Goal: Transaction & Acquisition: Purchase product/service

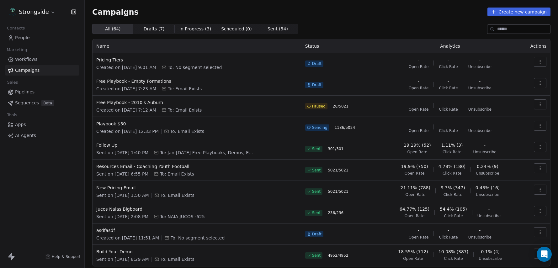
click at [34, 69] on span "Campaigns" at bounding box center [27, 70] width 24 height 7
click at [27, 134] on span "AI Agents" at bounding box center [25, 135] width 21 height 7
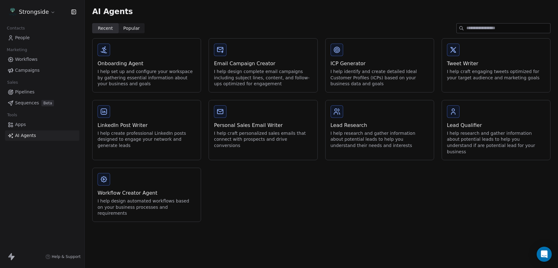
click at [245, 78] on div "I help design complete email campaigns including subject lines, content, and fo…" at bounding box center [263, 78] width 98 height 18
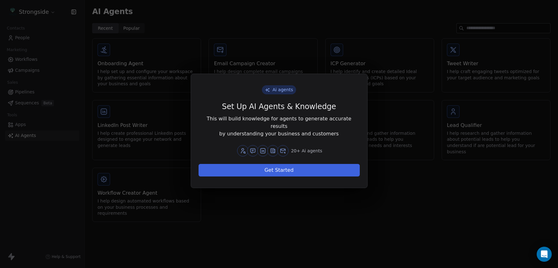
click at [260, 168] on button "Get Started" at bounding box center [278, 170] width 161 height 13
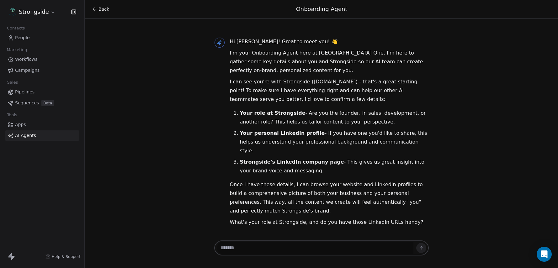
click at [26, 39] on span "People" at bounding box center [22, 37] width 15 height 7
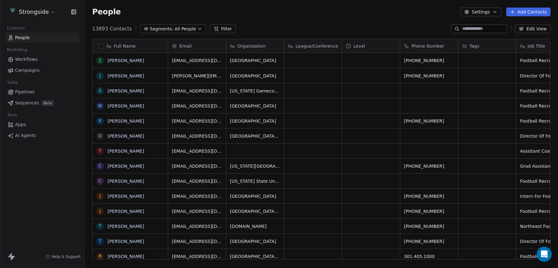
scroll to position [236, 473]
click at [29, 72] on span "Campaigns" at bounding box center [27, 70] width 24 height 7
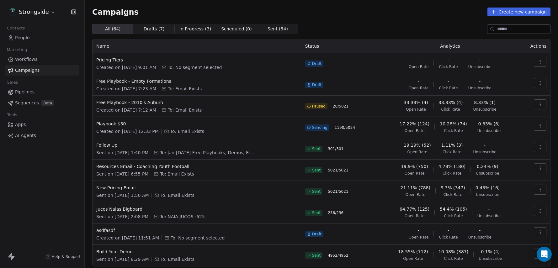
click at [25, 136] on span "AI Agents" at bounding box center [25, 135] width 21 height 7
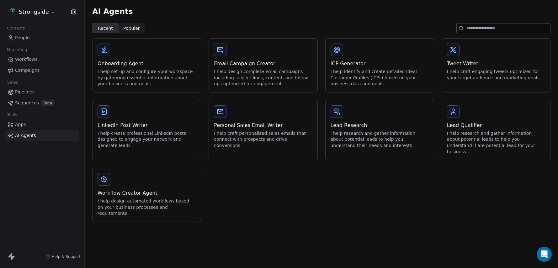
click at [260, 61] on div "Email Campaign Creator" at bounding box center [263, 64] width 98 height 8
click at [262, 50] on div at bounding box center [279, 134] width 558 height 268
click at [474, 74] on div "I help craft engaging tweets optimized for your target audience and marketing g…" at bounding box center [496, 75] width 98 height 12
click at [249, 55] on div "Ai agents Set Up AI Agents & Knowledge This will build knowledge for agents to …" at bounding box center [279, 134] width 558 height 268
click at [253, 76] on div "I help design complete email campaigns including subject lines, content, and fo…" at bounding box center [263, 78] width 98 height 18
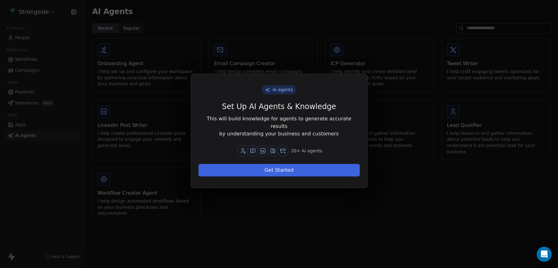
click at [270, 168] on button "Get Started" at bounding box center [278, 170] width 161 height 13
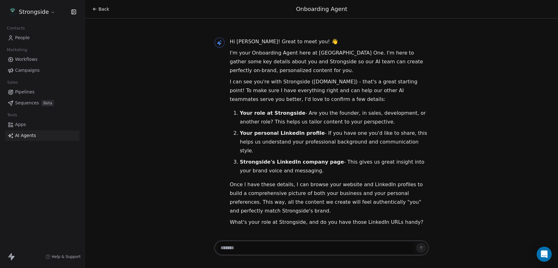
click at [22, 38] on span "People" at bounding box center [22, 37] width 15 height 7
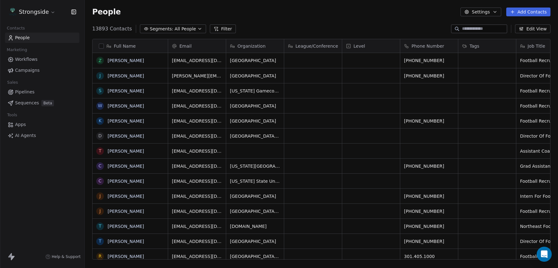
scroll to position [236, 473]
click at [26, 69] on span "Campaigns" at bounding box center [27, 70] width 24 height 7
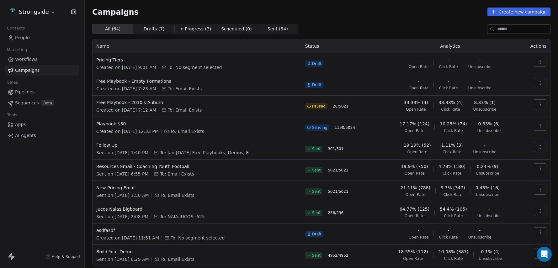
click at [539, 188] on icon "button" at bounding box center [539, 189] width 5 height 5
click at [508, 215] on span "View Analytics" at bounding box center [508, 214] width 36 height 8
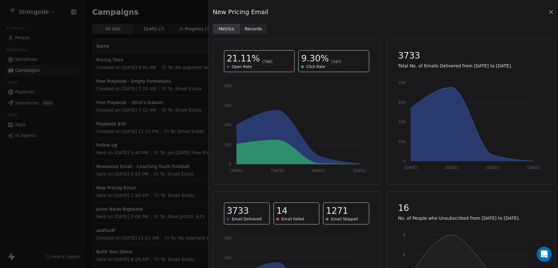
scroll to position [3, 0]
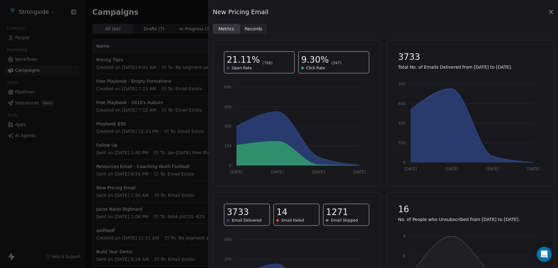
click at [550, 11] on icon at bounding box center [550, 11] width 3 height 3
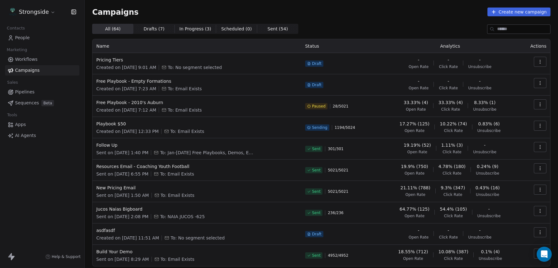
click at [523, 13] on button "Create new campaign" at bounding box center [518, 12] width 63 height 9
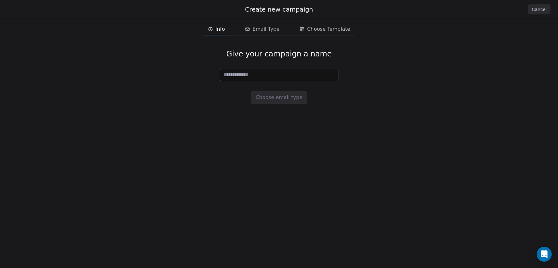
click at [273, 71] on input at bounding box center [279, 75] width 118 height 12
type input "**********"
click at [271, 99] on button "Choose email type" at bounding box center [278, 97] width 57 height 13
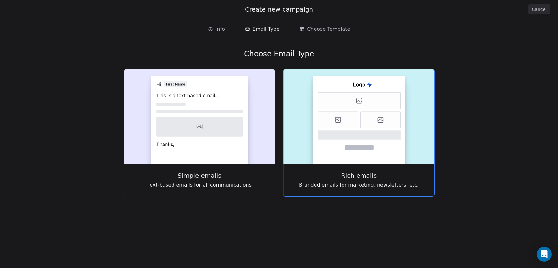
click at [339, 145] on rect at bounding box center [359, 119] width 92 height 87
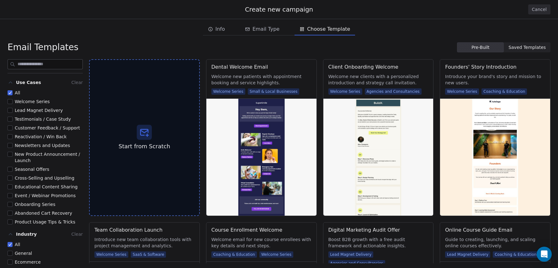
scroll to position [0, 0]
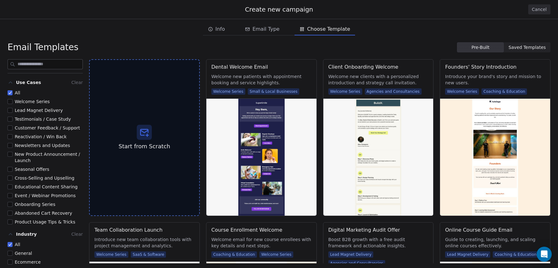
click at [518, 50] on span "Saved Templates" at bounding box center [526, 47] width 37 height 7
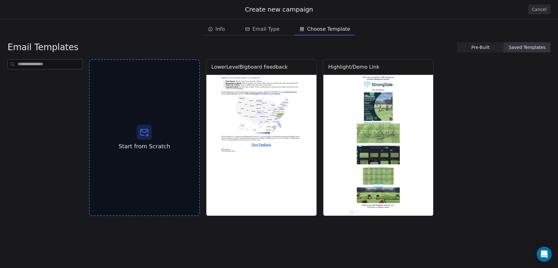
click at [490, 49] on span "Pre-Built" at bounding box center [480, 47] width 18 height 7
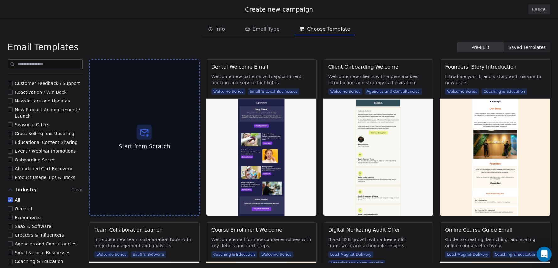
click at [10, 260] on button "Coaching & Education" at bounding box center [10, 261] width 5 height 6
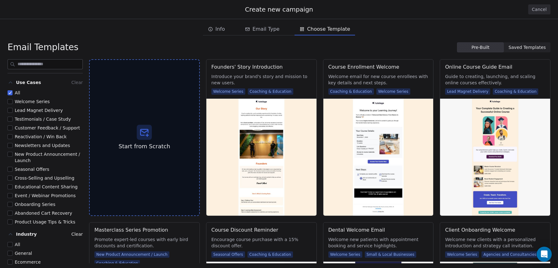
click at [10, 187] on button "Educational Content Sharing" at bounding box center [10, 187] width 5 height 6
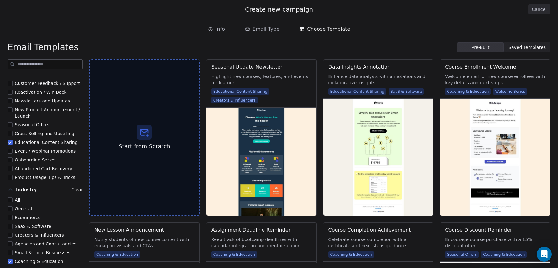
scroll to position [45, 0]
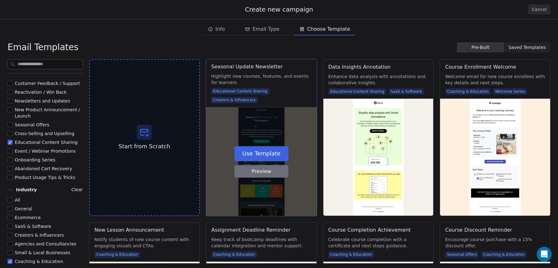
click at [252, 152] on button "Use Template" at bounding box center [261, 153] width 54 height 15
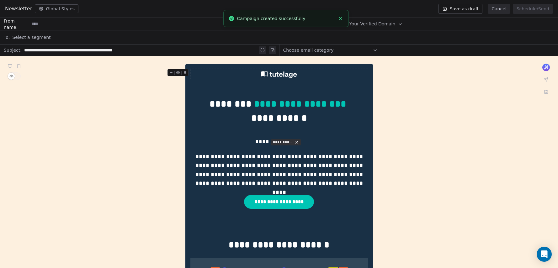
click at [276, 75] on img at bounding box center [279, 74] width 36 height 10
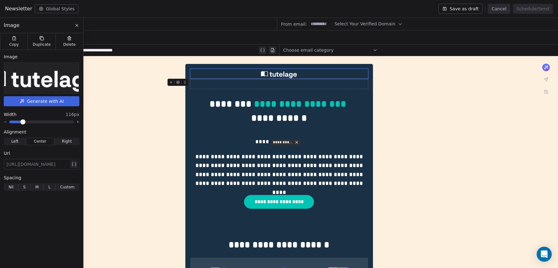
click at [45, 85] on img at bounding box center [41, 78] width 115 height 31
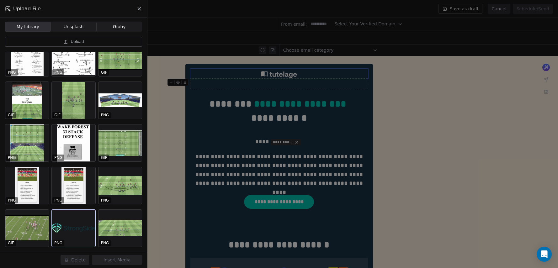
scroll to position [0, 0]
click at [65, 224] on div at bounding box center [74, 228] width 44 height 37
click at [106, 260] on button "Insert Media" at bounding box center [117, 260] width 50 height 10
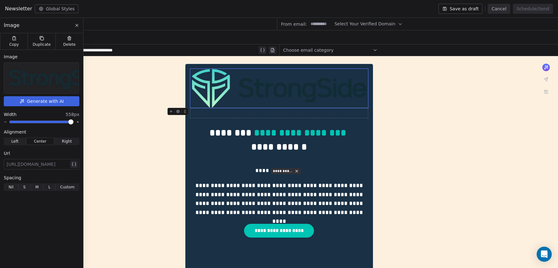
click at [73, 120] on span at bounding box center [71, 122] width 4 height 4
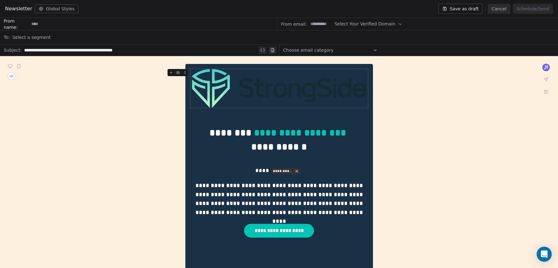
click at [313, 94] on img at bounding box center [279, 88] width 175 height 39
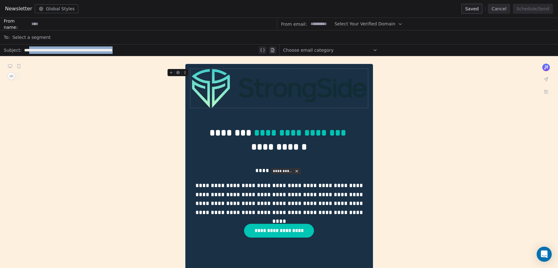
drag, startPoint x: 156, startPoint y: 52, endPoint x: 31, endPoint y: 51, distance: 124.8
click at [31, 51] on div "**********" at bounding box center [140, 50] width 233 height 8
drag, startPoint x: 151, startPoint y: 49, endPoint x: 31, endPoint y: 48, distance: 120.1
click at [31, 48] on div "**********" at bounding box center [140, 50] width 233 height 8
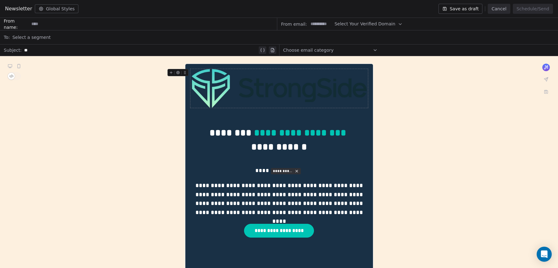
click at [301, 50] on span "Choose email category" at bounding box center [308, 50] width 50 height 6
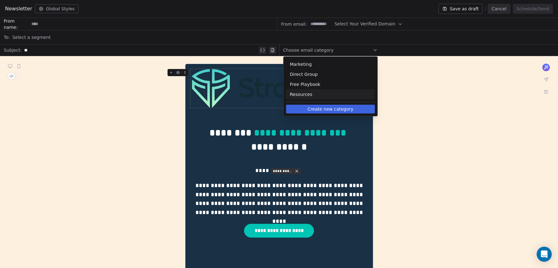
click at [301, 97] on span "Resources" at bounding box center [330, 94] width 81 height 6
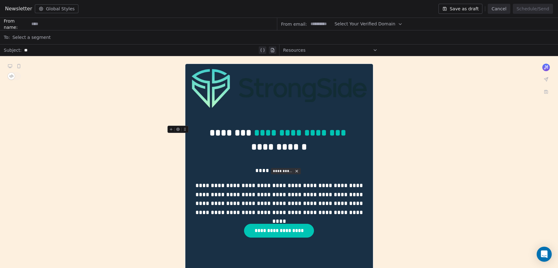
click at [222, 126] on div "**********" at bounding box center [278, 140] width 177 height 28
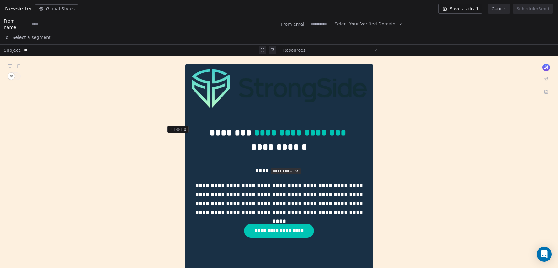
click at [198, 144] on div "**********" at bounding box center [278, 140] width 177 height 28
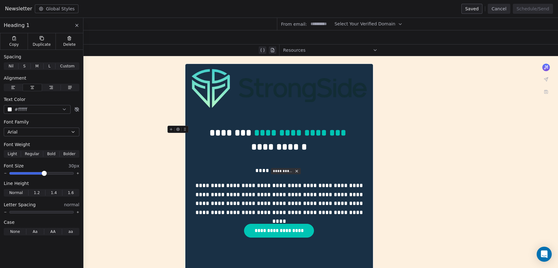
click at [48, 9] on button "Global Styles" at bounding box center [57, 8] width 44 height 9
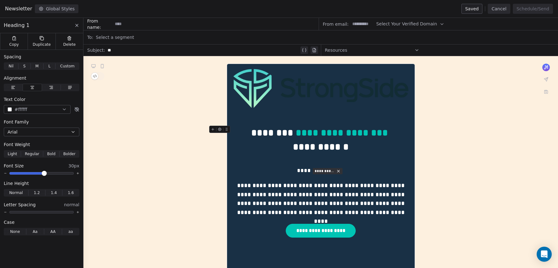
click at [49, 9] on button "Global Styles" at bounding box center [57, 8] width 44 height 9
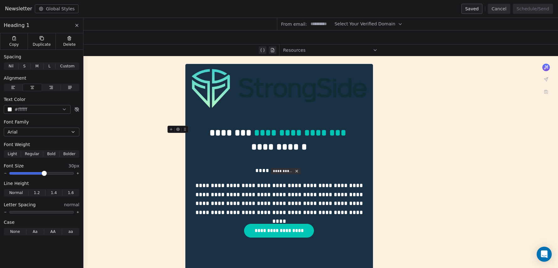
click at [49, 9] on button "Global Styles" at bounding box center [57, 8] width 44 height 9
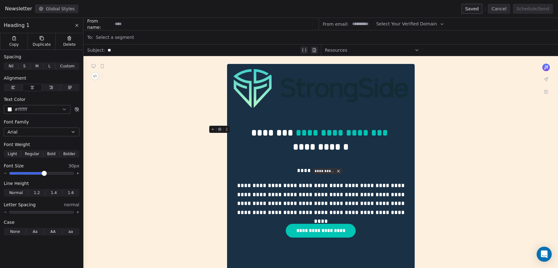
click at [49, 9] on button "Global Styles" at bounding box center [57, 8] width 44 height 9
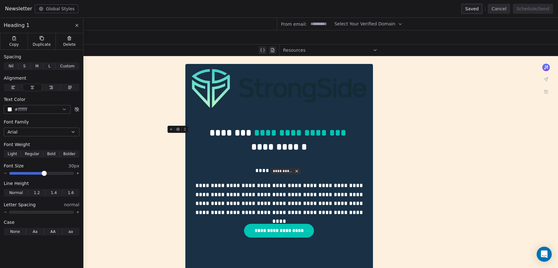
click at [49, 9] on button "Global Styles" at bounding box center [57, 8] width 44 height 9
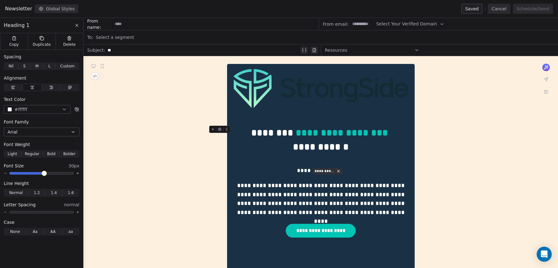
click at [49, 9] on button "Global Styles" at bounding box center [57, 8] width 44 height 9
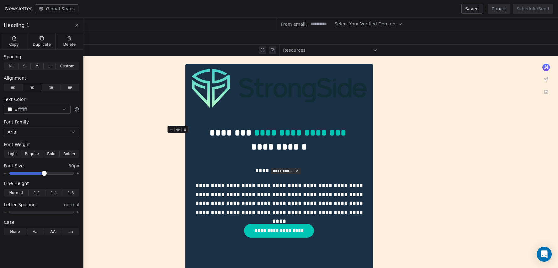
click at [49, 9] on button "Global Styles" at bounding box center [57, 8] width 44 height 9
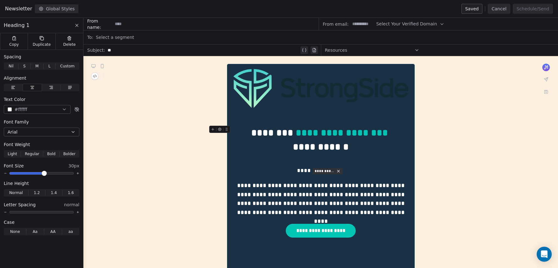
click at [75, 27] on icon at bounding box center [76, 25] width 5 height 5
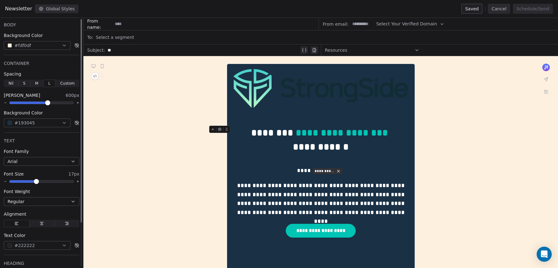
click at [65, 48] on icon "button" at bounding box center [64, 45] width 5 height 5
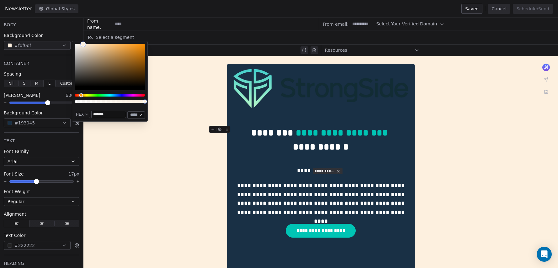
click at [114, 115] on input "*******" at bounding box center [109, 114] width 34 height 7
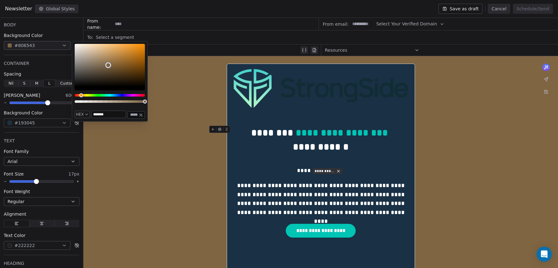
click at [108, 65] on div "Color" at bounding box center [110, 65] width 70 height 43
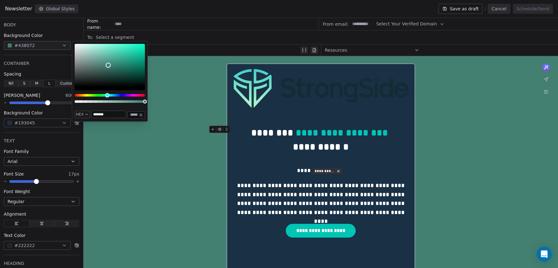
drag, startPoint x: 81, startPoint y: 95, endPoint x: 107, endPoint y: 95, distance: 26.3
click at [107, 95] on div "Hue" at bounding box center [107, 95] width 4 height 4
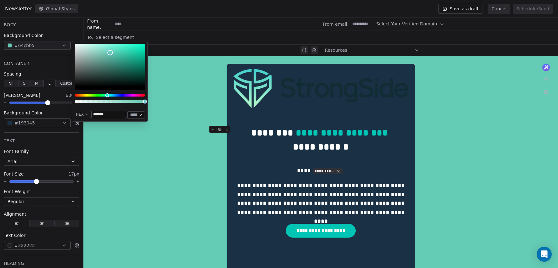
type input "*******"
click at [110, 53] on div "Color" at bounding box center [110, 65] width 70 height 43
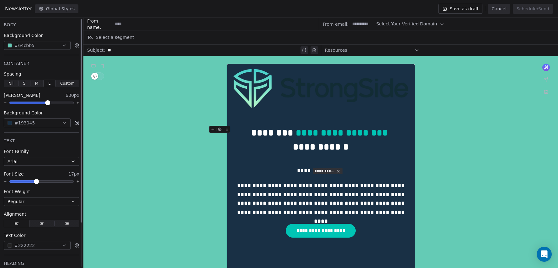
click at [58, 120] on button "#193045" at bounding box center [37, 122] width 67 height 9
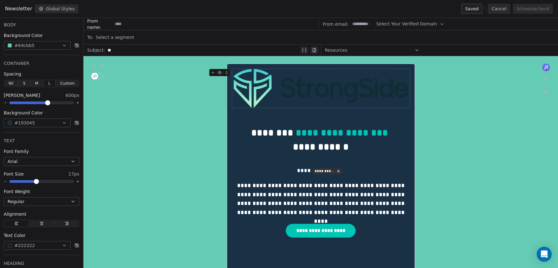
click at [300, 90] on img at bounding box center [320, 88] width 175 height 39
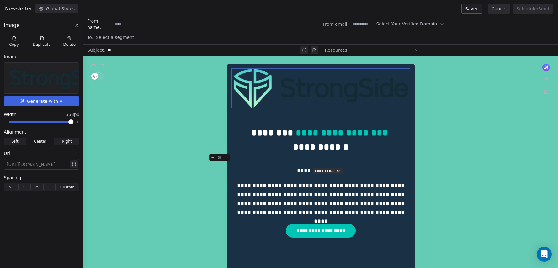
click at [251, 158] on div at bounding box center [320, 159] width 177 height 10
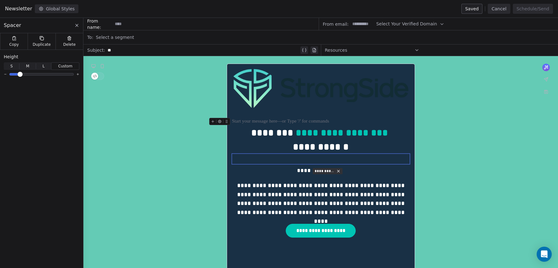
click at [248, 120] on div at bounding box center [320, 122] width 177 height 8
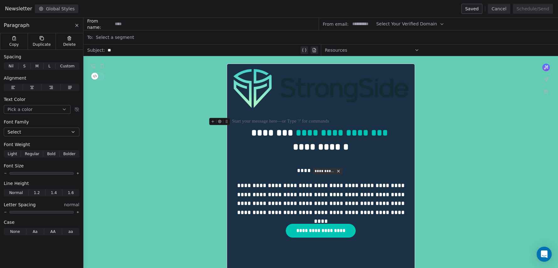
click at [58, 8] on button "Global Styles" at bounding box center [57, 8] width 44 height 9
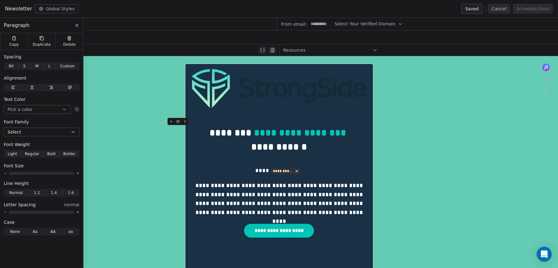
click at [77, 22] on button at bounding box center [77, 26] width 8 height 8
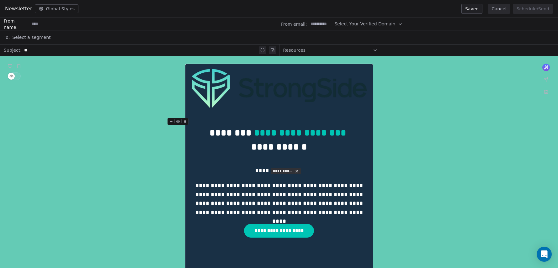
click at [60, 11] on button "Global Styles" at bounding box center [57, 8] width 44 height 9
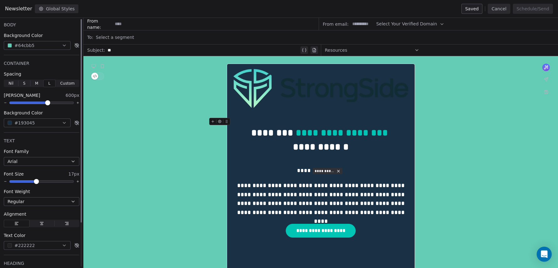
click at [65, 46] on icon "button" at bounding box center [64, 45] width 5 height 5
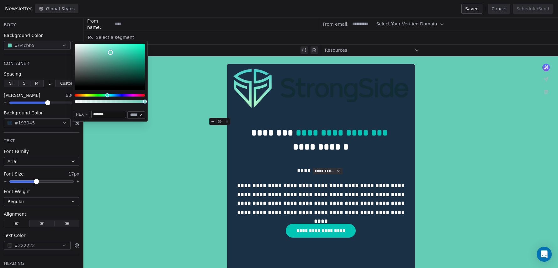
click at [106, 115] on input "*******" at bounding box center [109, 114] width 34 height 7
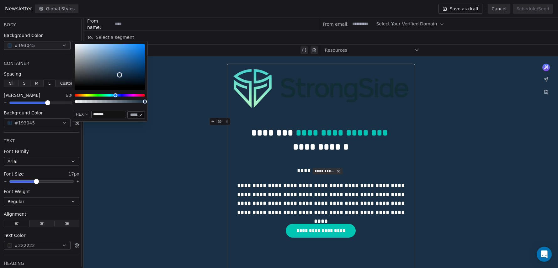
type input "*******"
click at [58, 138] on div "TEXT" at bounding box center [42, 141] width 76 height 6
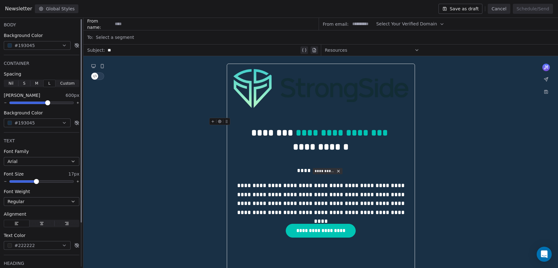
click at [59, 122] on button "#193045" at bounding box center [37, 122] width 67 height 9
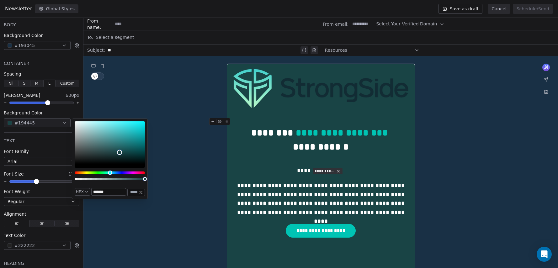
click at [110, 172] on div "Hue" at bounding box center [110, 172] width 70 height 3
click at [109, 172] on div "Hue" at bounding box center [109, 173] width 4 height 4
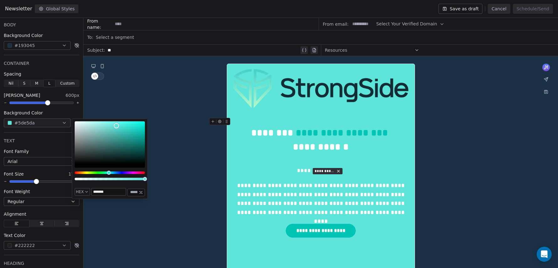
click at [116, 126] on div "Color" at bounding box center [110, 142] width 70 height 43
type input "*******"
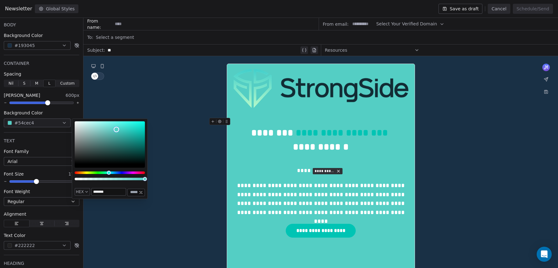
click at [116, 129] on div "Color" at bounding box center [110, 142] width 70 height 43
click at [288, 95] on img at bounding box center [320, 88] width 175 height 39
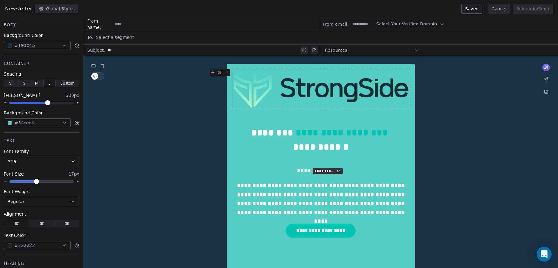
click at [259, 91] on img at bounding box center [320, 88] width 175 height 39
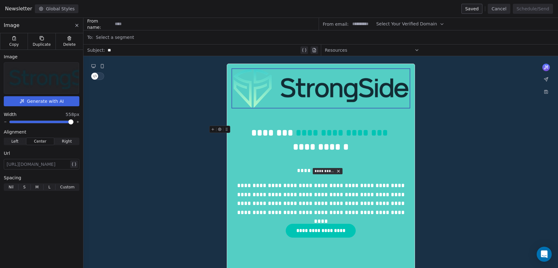
click at [239, 136] on div "**********" at bounding box center [320, 140] width 177 height 28
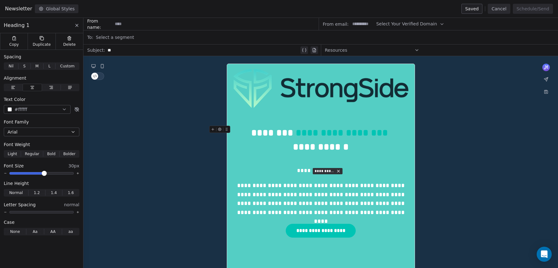
click at [80, 24] on button at bounding box center [77, 26] width 8 height 8
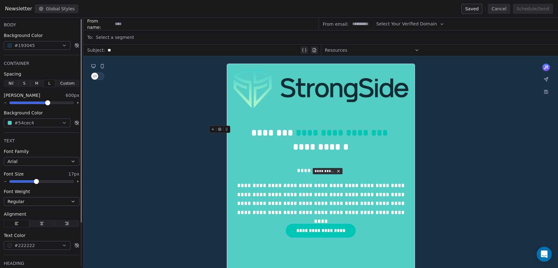
click at [62, 120] on button "#54cec4" at bounding box center [37, 122] width 67 height 9
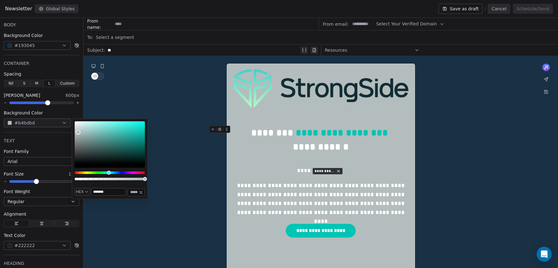
click at [78, 132] on div "Color" at bounding box center [110, 142] width 70 height 43
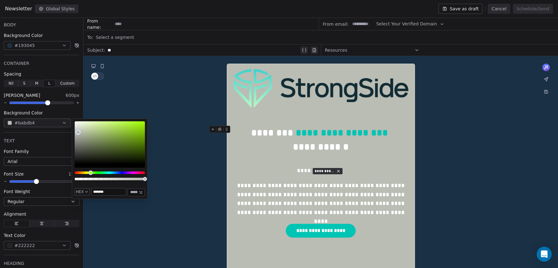
drag, startPoint x: 108, startPoint y: 173, endPoint x: 91, endPoint y: 172, distance: 17.9
click at [91, 172] on div "Hue" at bounding box center [90, 173] width 4 height 4
click at [74, 150] on div "HEX ******* ***" at bounding box center [110, 158] width 76 height 81
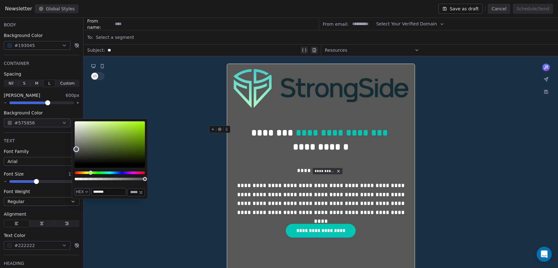
click at [76, 149] on div "Color" at bounding box center [110, 142] width 70 height 43
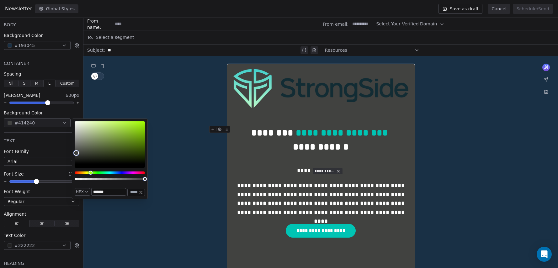
click at [76, 153] on div "Color" at bounding box center [110, 142] width 70 height 43
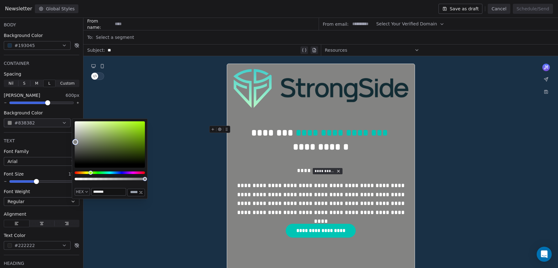
click at [75, 142] on div "Color" at bounding box center [110, 142] width 70 height 43
type input "*******"
click at [76, 138] on div "Color" at bounding box center [110, 142] width 70 height 43
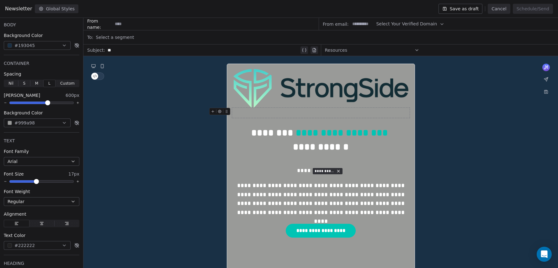
click at [306, 112] on div at bounding box center [320, 113] width 177 height 10
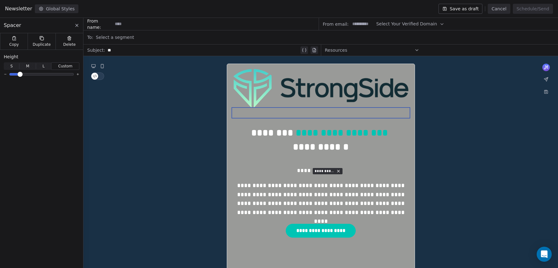
click at [281, 132] on div "**********" at bounding box center [320, 140] width 177 height 28
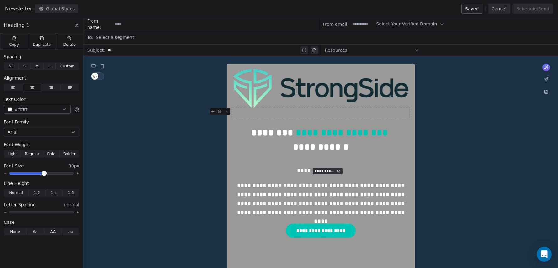
click at [322, 116] on div at bounding box center [320, 113] width 177 height 10
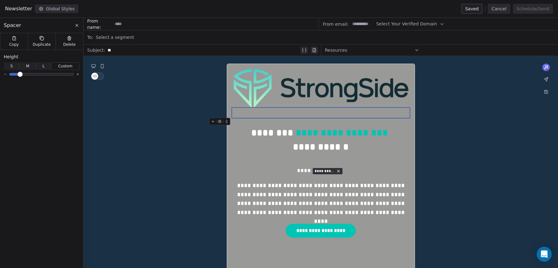
click at [274, 121] on div at bounding box center [320, 122] width 177 height 8
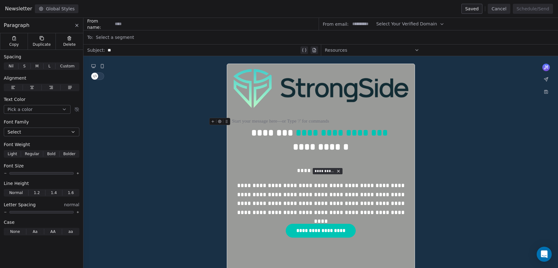
click at [220, 122] on icon at bounding box center [219, 121] width 1 height 1
drag, startPoint x: 220, startPoint y: 122, endPoint x: 239, endPoint y: 122, distance: 18.8
click at [212, 121] on icon at bounding box center [212, 121] width 3 height 0
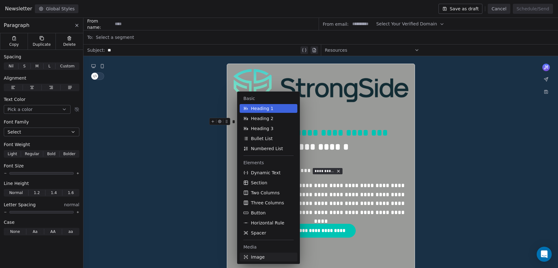
click at [264, 259] on button "Image" at bounding box center [268, 257] width 58 height 9
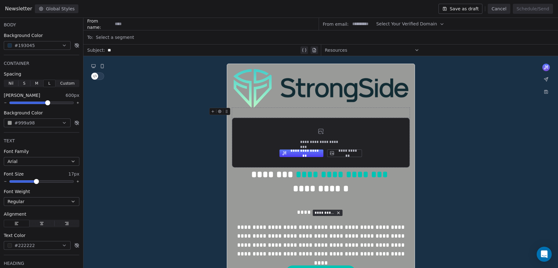
click at [315, 133] on div "**********" at bounding box center [320, 143] width 177 height 50
click at [318, 140] on span "**********" at bounding box center [320, 141] width 41 height 5
click at [337, 153] on button "**********" at bounding box center [344, 154] width 35 height 8
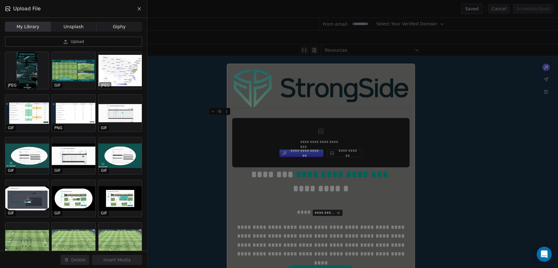
click at [73, 40] on span "Upload" at bounding box center [77, 41] width 13 height 5
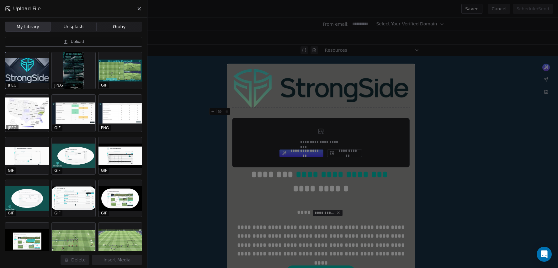
click at [31, 79] on div at bounding box center [27, 70] width 44 height 37
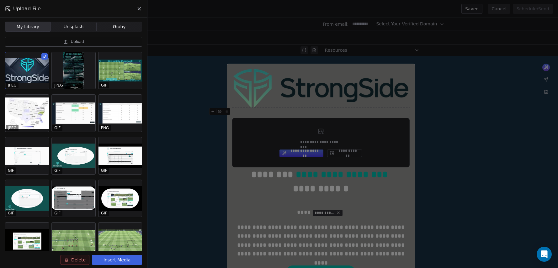
click at [117, 260] on button "Insert Media" at bounding box center [117, 260] width 50 height 10
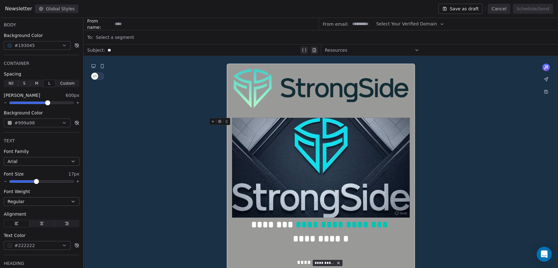
click at [314, 152] on img at bounding box center [320, 168] width 177 height 100
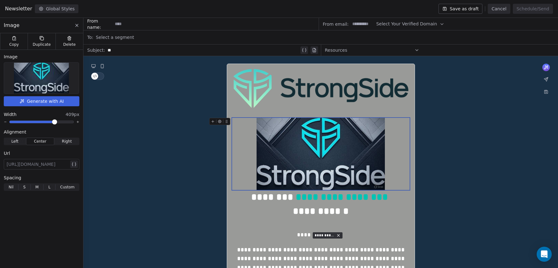
click at [55, 124] on span at bounding box center [55, 122] width 4 height 4
click at [330, 79] on img at bounding box center [320, 88] width 175 height 39
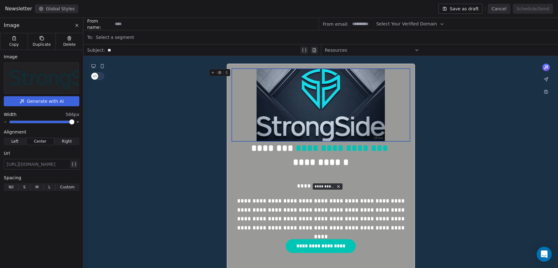
click at [103, 125] on div "**********" at bounding box center [279, 143] width 558 height 250
click at [271, 122] on img at bounding box center [320, 105] width 128 height 72
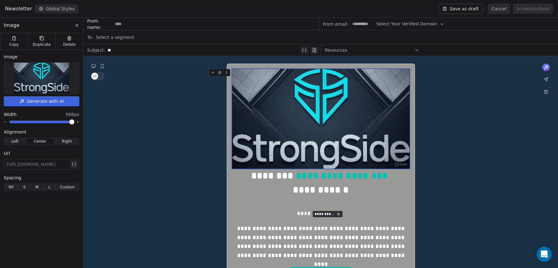
click at [97, 127] on div "**********" at bounding box center [279, 143] width 558 height 250
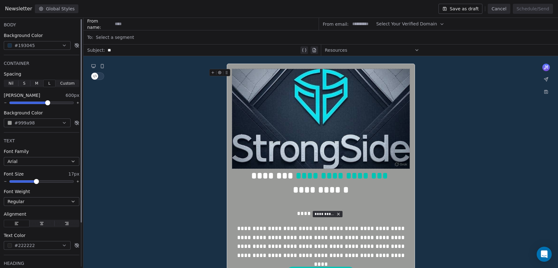
click at [55, 47] on button "#193045" at bounding box center [37, 45] width 67 height 9
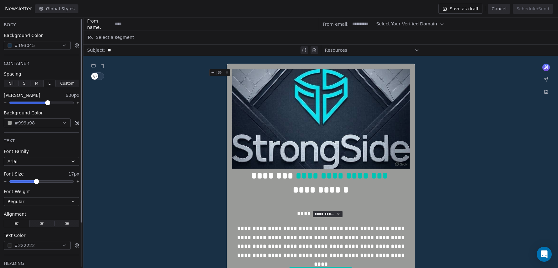
click at [53, 124] on button "#999a98" at bounding box center [37, 122] width 67 height 9
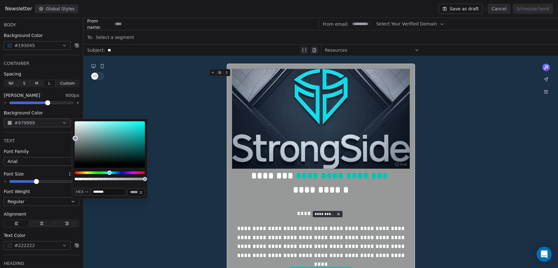
click at [109, 173] on div "Hue" at bounding box center [110, 172] width 70 height 3
type input "*******"
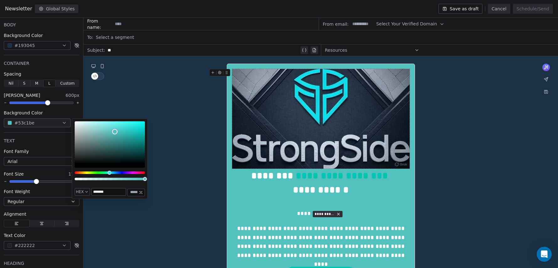
click at [115, 132] on div "Color" at bounding box center [110, 142] width 70 height 43
click at [305, 160] on img at bounding box center [320, 119] width 177 height 100
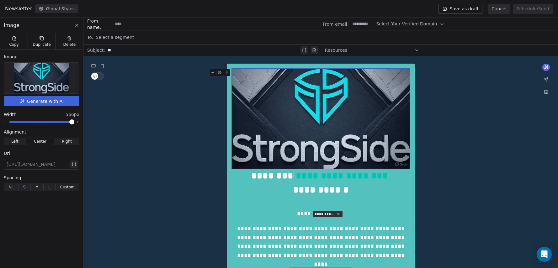
click at [288, 120] on img at bounding box center [320, 119] width 177 height 100
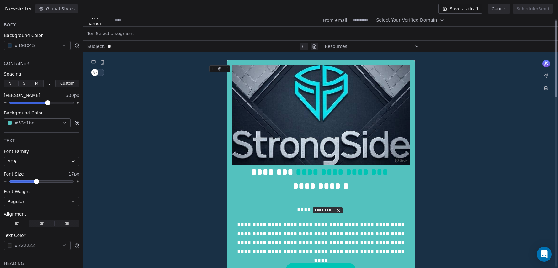
scroll to position [4, 0]
click at [387, 160] on img at bounding box center [320, 115] width 177 height 100
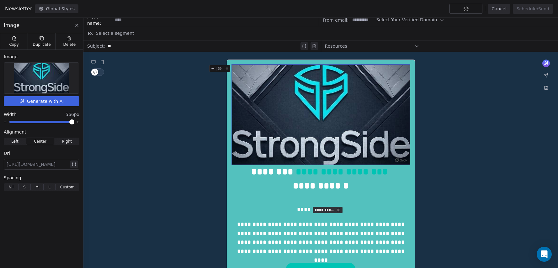
click at [387, 160] on img at bounding box center [320, 115] width 177 height 100
click at [66, 83] on img at bounding box center [41, 78] width 55 height 31
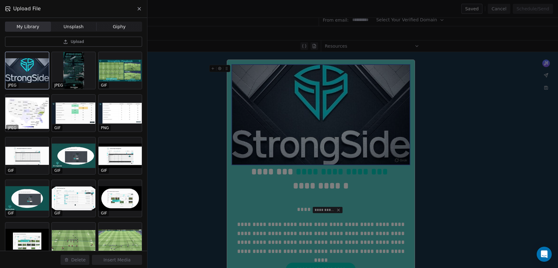
click at [39, 73] on div at bounding box center [27, 70] width 44 height 37
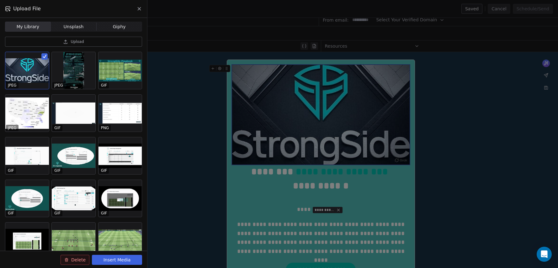
click at [39, 73] on div at bounding box center [27, 70] width 44 height 37
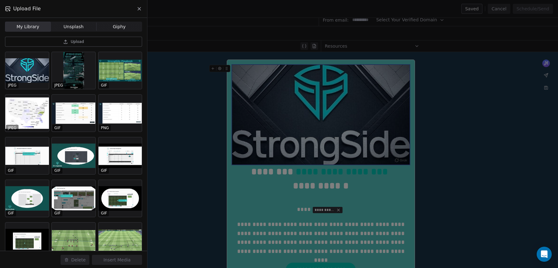
click at [194, 163] on div "Upload File My Library My Library Unsplash Unsplash Giphy Giphy Upload JPEG JPE…" at bounding box center [279, 134] width 558 height 268
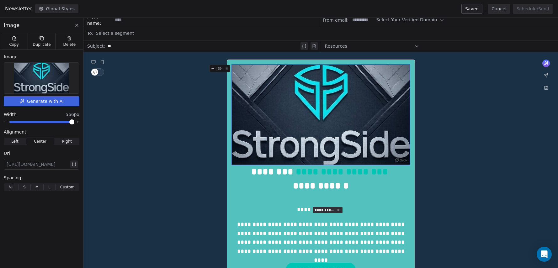
click at [63, 84] on img at bounding box center [41, 78] width 55 height 31
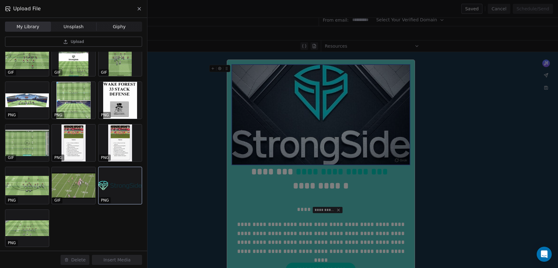
scroll to position [862, 0]
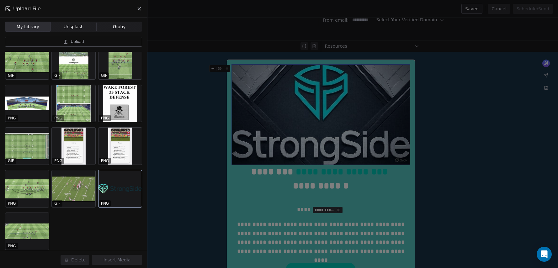
click at [129, 179] on div at bounding box center [120, 188] width 44 height 37
click at [125, 258] on button "Insert Media" at bounding box center [117, 260] width 50 height 10
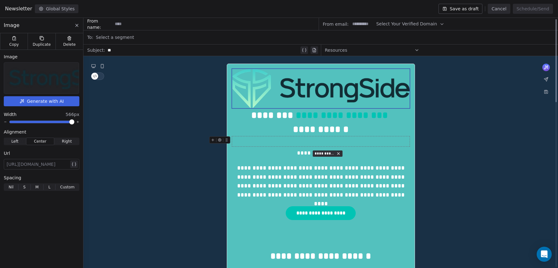
scroll to position [0, 0]
click at [288, 118] on div "**********" at bounding box center [320, 122] width 177 height 28
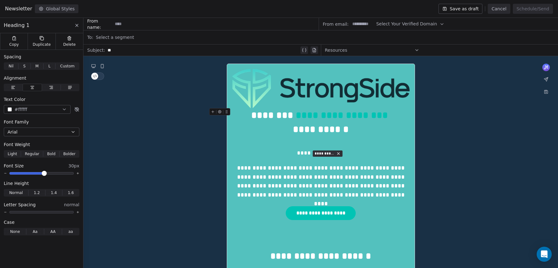
click at [228, 118] on div at bounding box center [221, 113] width 24 height 11
click at [213, 111] on icon at bounding box center [213, 112] width 4 height 4
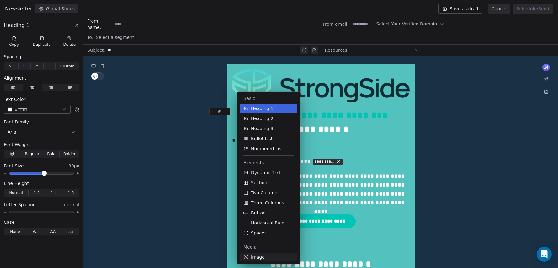
click at [270, 256] on button "Image" at bounding box center [268, 257] width 58 height 9
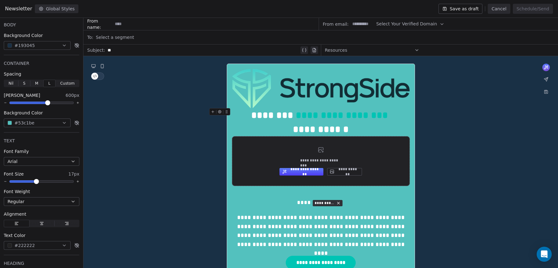
drag, startPoint x: 308, startPoint y: 153, endPoint x: 301, endPoint y: 158, distance: 9.0
click at [301, 158] on div "**********" at bounding box center [320, 161] width 177 height 50
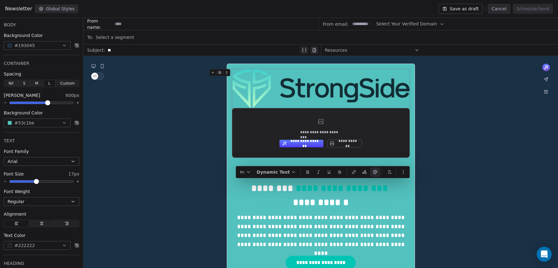
click at [339, 146] on button "**********" at bounding box center [344, 144] width 35 height 8
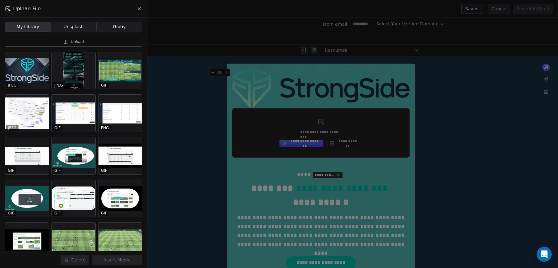
click at [95, 42] on button "Upload" at bounding box center [73, 42] width 137 height 10
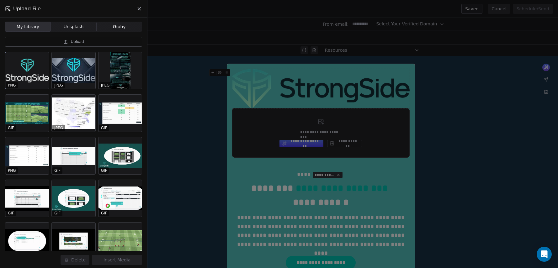
click at [25, 74] on div at bounding box center [27, 70] width 44 height 37
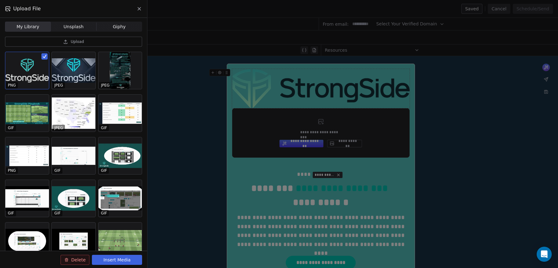
click at [124, 256] on button "Insert Media" at bounding box center [117, 260] width 50 height 10
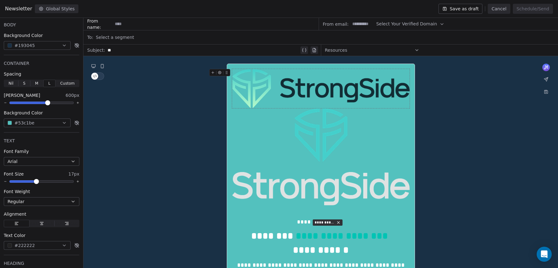
click at [295, 80] on img at bounding box center [320, 88] width 177 height 39
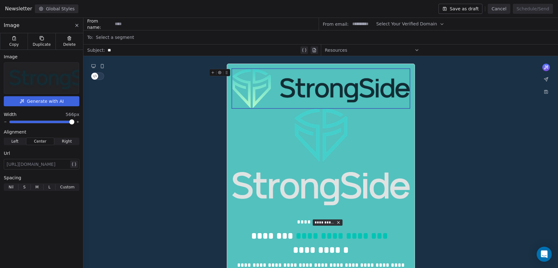
click at [41, 79] on img at bounding box center [40, 78] width 139 height 31
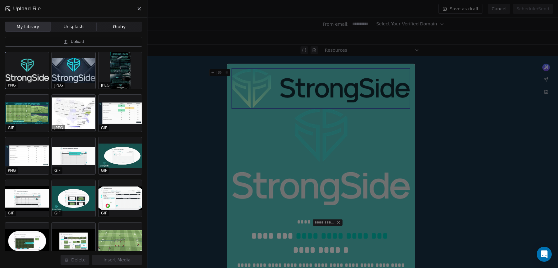
click at [35, 78] on div at bounding box center [27, 70] width 44 height 37
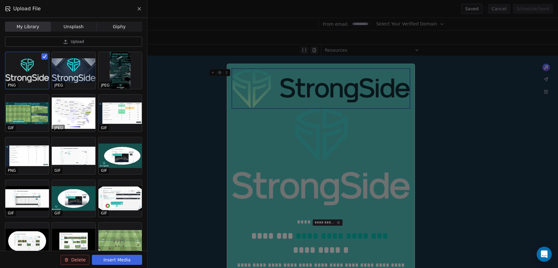
click at [32, 72] on div at bounding box center [27, 70] width 44 height 37
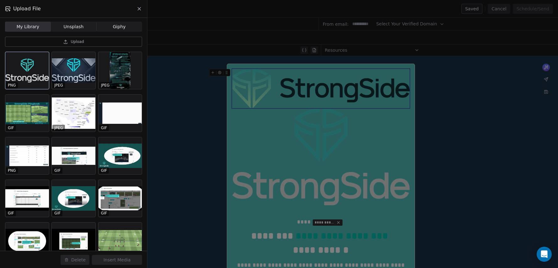
click at [36, 65] on div at bounding box center [27, 70] width 44 height 37
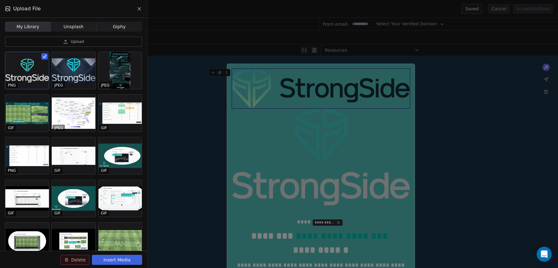
click at [116, 261] on button "Insert Media" at bounding box center [117, 260] width 50 height 10
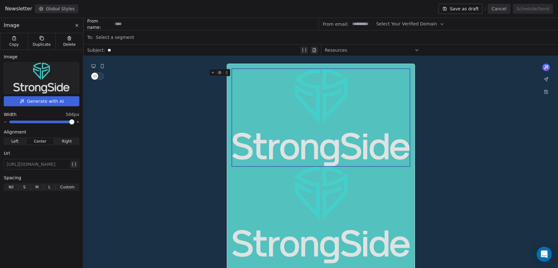
click at [58, 85] on img at bounding box center [41, 78] width 56 height 31
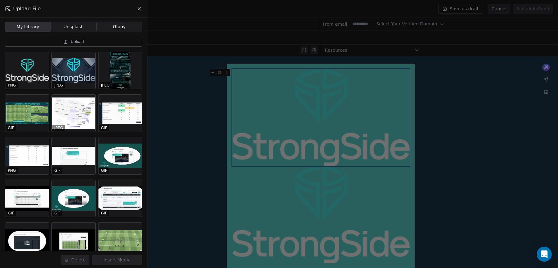
click at [72, 45] on button "Upload" at bounding box center [73, 42] width 137 height 10
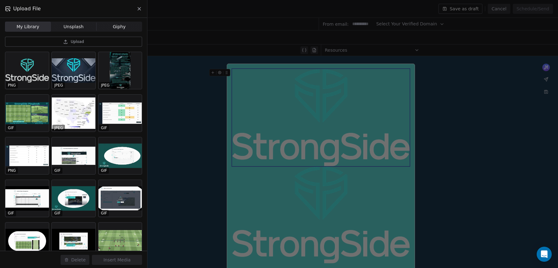
click at [311, 139] on div "Upload File My Library My Library Unsplash Unsplash Giphy Giphy Upload PNG JPEG…" at bounding box center [279, 134] width 558 height 268
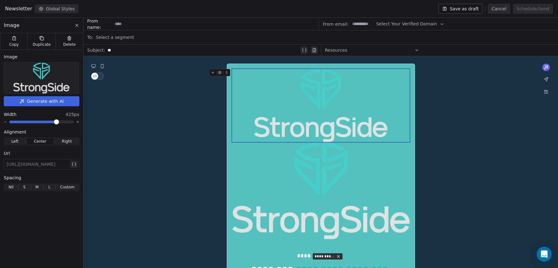
click at [57, 123] on span at bounding box center [57, 122] width 4 height 4
click at [322, 189] on img at bounding box center [320, 190] width 177 height 97
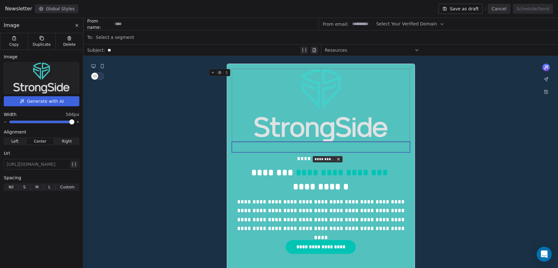
click at [320, 123] on img at bounding box center [320, 105] width 133 height 73
click at [316, 109] on img at bounding box center [320, 105] width 133 height 73
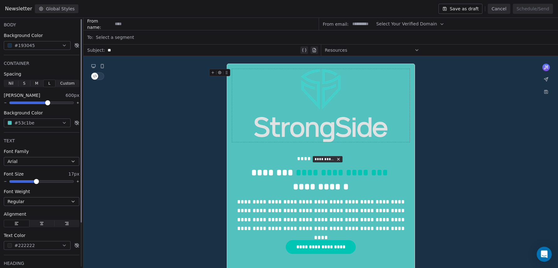
click at [51, 123] on button "#53c1be" at bounding box center [37, 122] width 67 height 9
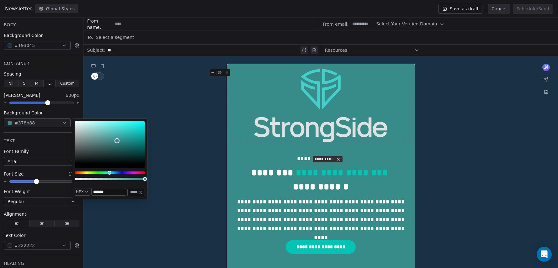
drag, startPoint x: 113, startPoint y: 132, endPoint x: 111, endPoint y: 164, distance: 32.3
click at [117, 141] on div "Color" at bounding box center [116, 140] width 5 height 5
click at [106, 173] on div "Hue" at bounding box center [110, 172] width 70 height 3
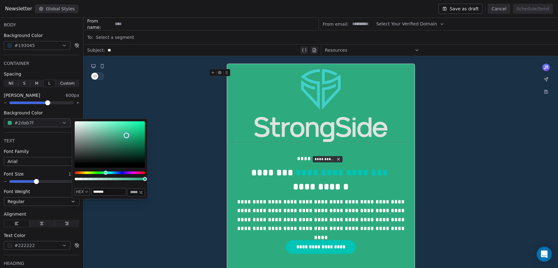
drag, startPoint x: 118, startPoint y: 139, endPoint x: 126, endPoint y: 135, distance: 9.5
click at [126, 135] on div "Color" at bounding box center [127, 136] width 6 height 6
click at [108, 174] on div at bounding box center [110, 152] width 70 height 63
click at [109, 174] on div at bounding box center [110, 152] width 70 height 63
click at [109, 171] on div "Hue" at bounding box center [110, 172] width 70 height 3
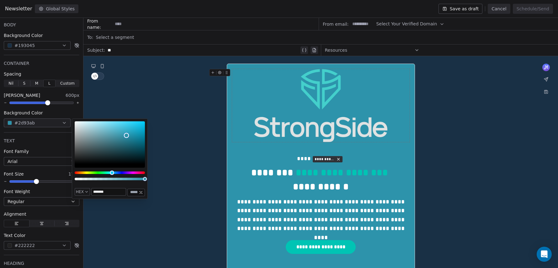
type input "*******"
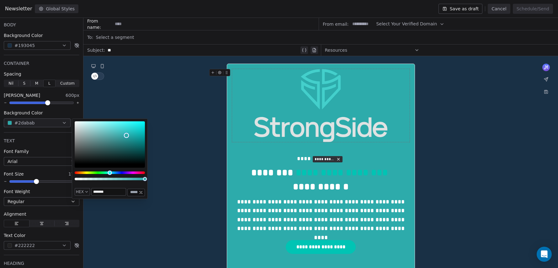
click at [110, 173] on div "Hue" at bounding box center [110, 173] width 4 height 4
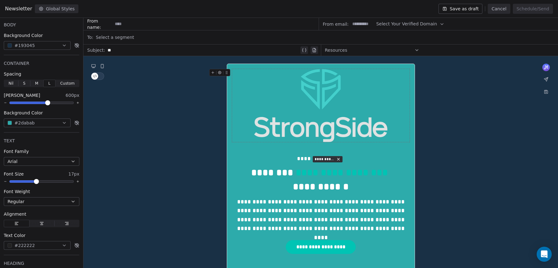
click at [336, 123] on img at bounding box center [320, 105] width 133 height 73
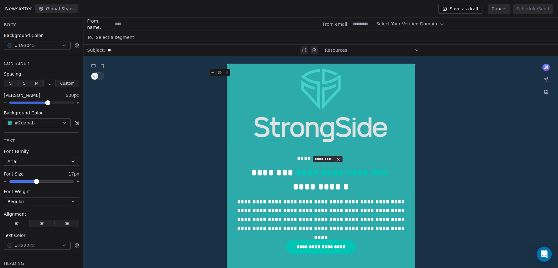
click at [297, 159] on div "**********" at bounding box center [320, 159] width 177 height 8
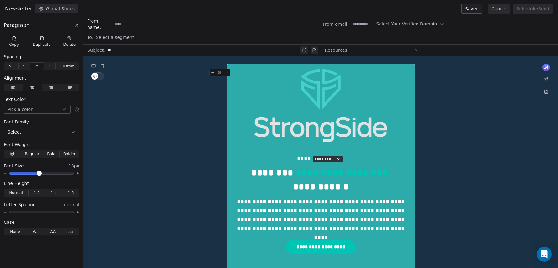
click at [13, 87] on icon "button" at bounding box center [13, 87] width 2 height 0
click at [255, 151] on div at bounding box center [320, 147] width 177 height 10
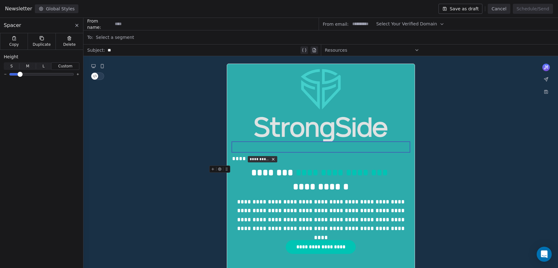
click at [274, 174] on div "**********" at bounding box center [320, 180] width 177 height 28
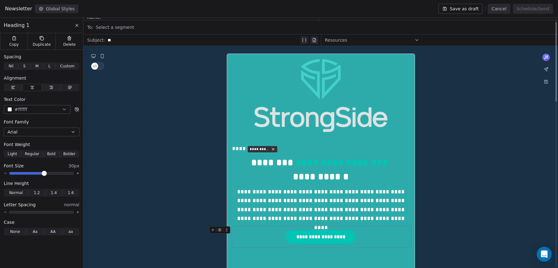
scroll to position [11, 0]
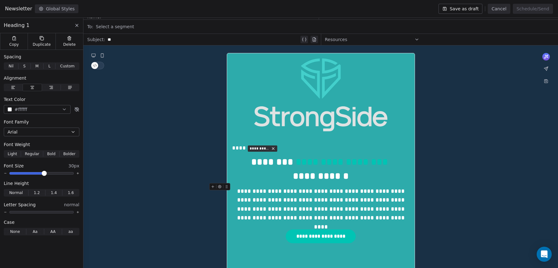
click at [245, 190] on div "**********" at bounding box center [321, 204] width 170 height 35
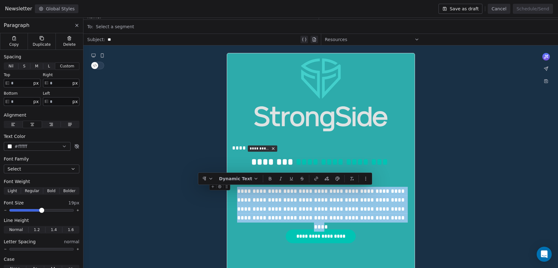
drag, startPoint x: 243, startPoint y: 191, endPoint x: 371, endPoint y: 218, distance: 130.8
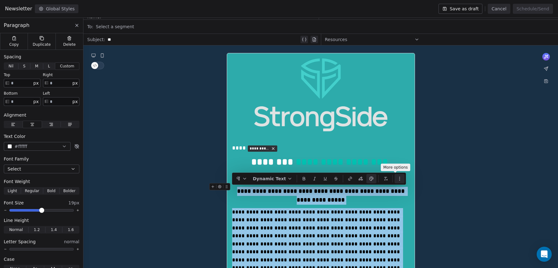
click at [397, 181] on icon "button" at bounding box center [399, 178] width 5 height 5
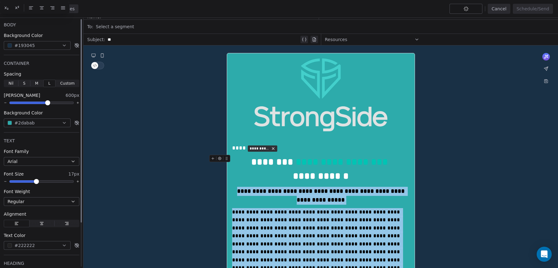
click at [22, 226] on span "button" at bounding box center [16, 223] width 25 height 7
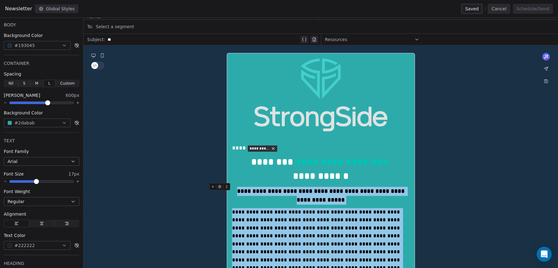
click at [269, 204] on div "**********" at bounding box center [321, 196] width 170 height 18
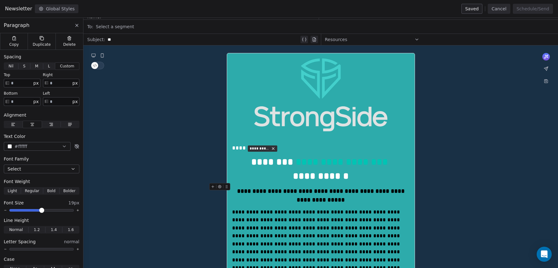
click at [333, 202] on strong "**********" at bounding box center [321, 195] width 169 height 15
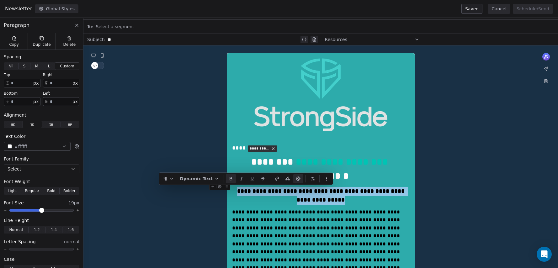
drag, startPoint x: 333, startPoint y: 200, endPoint x: 235, endPoint y: 192, distance: 97.8
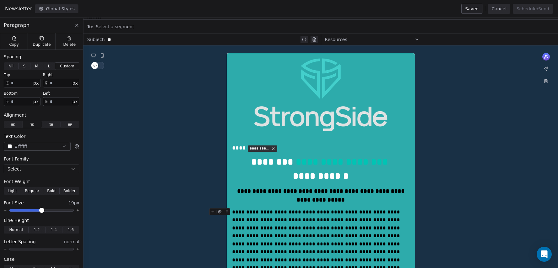
click at [272, 250] on span "**********" at bounding box center [316, 243] width 169 height 69
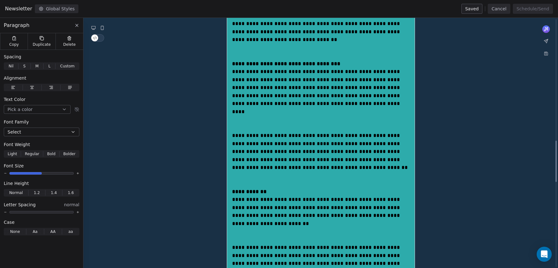
scroll to position [736, 0]
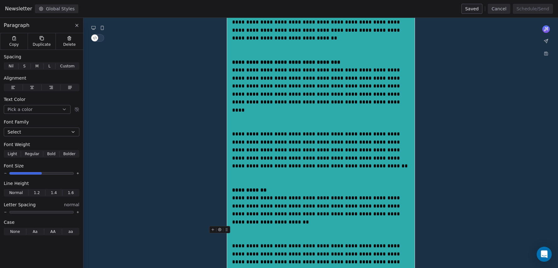
click at [282, 226] on div at bounding box center [320, 234] width 177 height 16
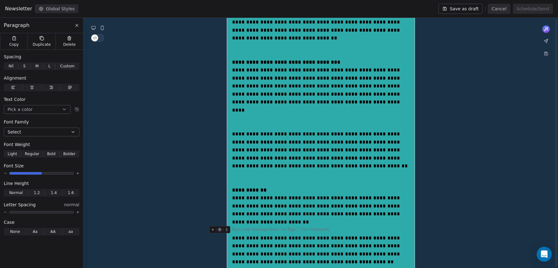
scroll to position [706, 0]
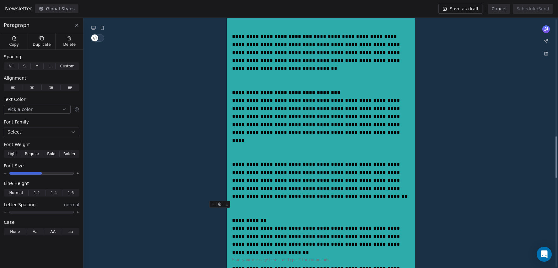
click at [266, 201] on div at bounding box center [320, 209] width 177 height 16
click at [485, 154] on div "**********" at bounding box center [320, 129] width 474 height 1556
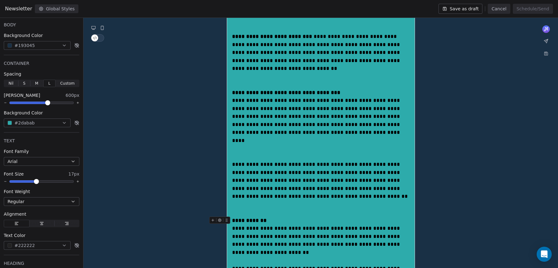
click at [309, 217] on div "**********" at bounding box center [320, 221] width 177 height 8
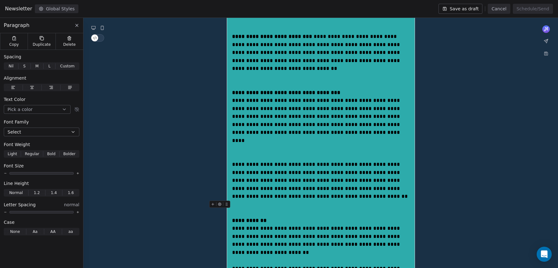
click at [289, 201] on div at bounding box center [320, 209] width 177 height 16
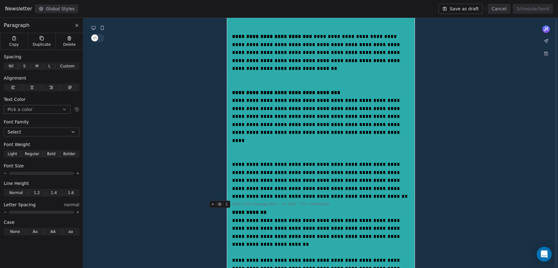
scroll to position [664, 0]
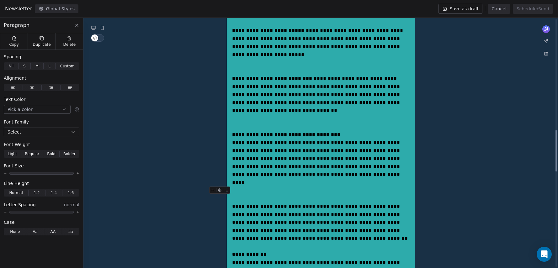
click at [262, 187] on div at bounding box center [320, 195] width 177 height 16
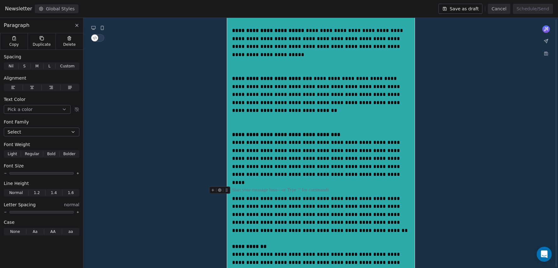
scroll to position [579, 0]
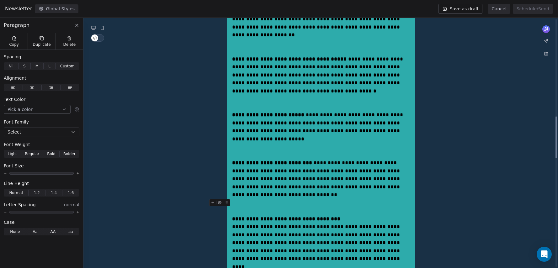
click at [251, 199] on div at bounding box center [320, 207] width 177 height 16
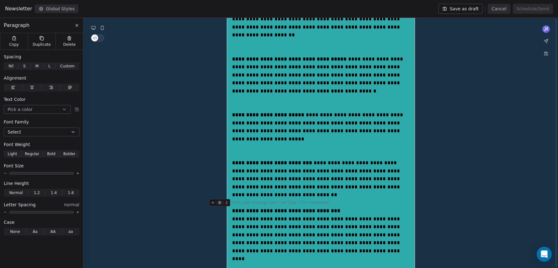
scroll to position [533, 0]
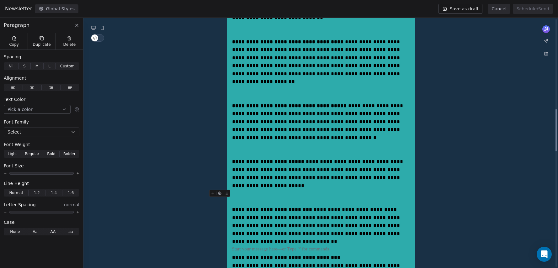
click at [240, 190] on div at bounding box center [320, 198] width 177 height 16
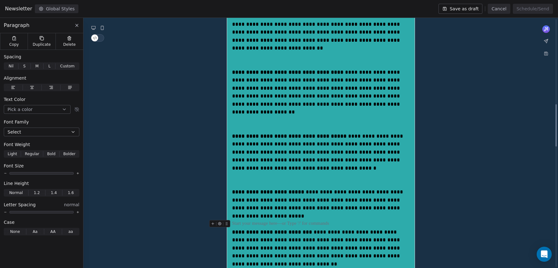
scroll to position [499, 0]
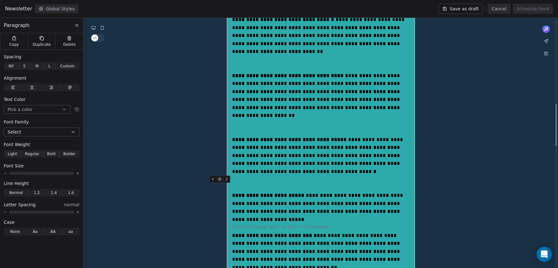
click at [241, 176] on div at bounding box center [320, 184] width 177 height 16
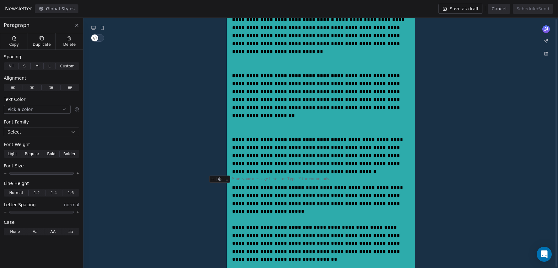
scroll to position [444, 0]
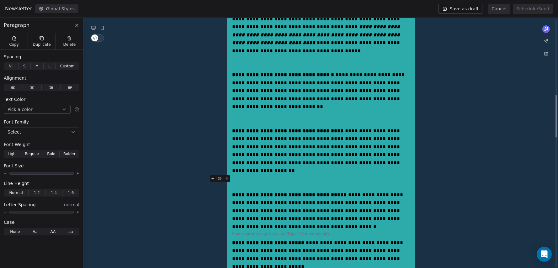
click at [241, 175] on div at bounding box center [320, 183] width 177 height 16
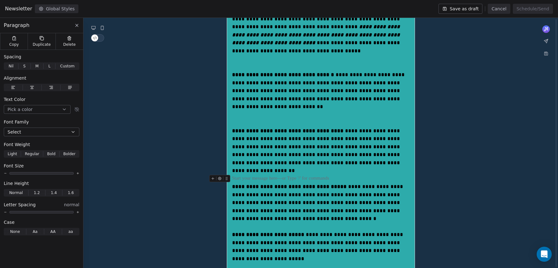
scroll to position [391, 0]
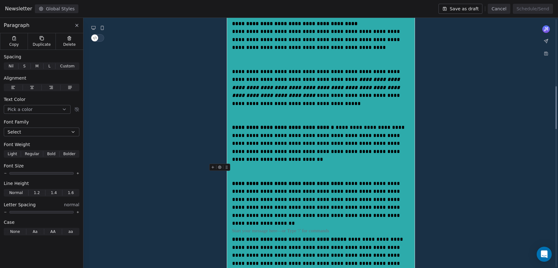
click at [245, 164] on div at bounding box center [320, 172] width 177 height 16
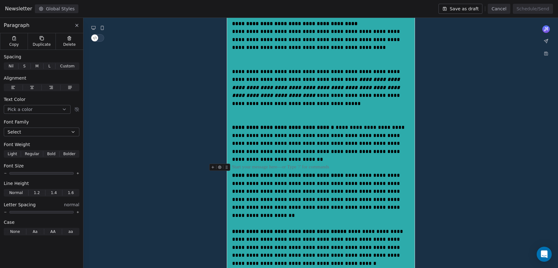
scroll to position [348, 0]
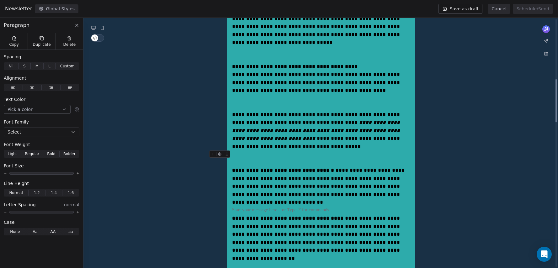
click at [245, 150] on div at bounding box center [320, 158] width 177 height 16
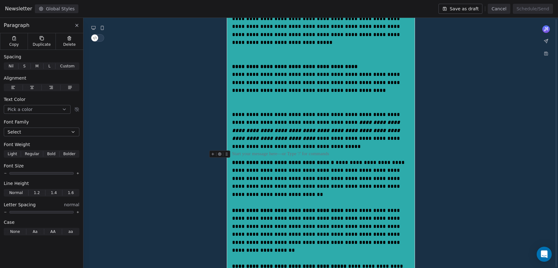
scroll to position [312, 0]
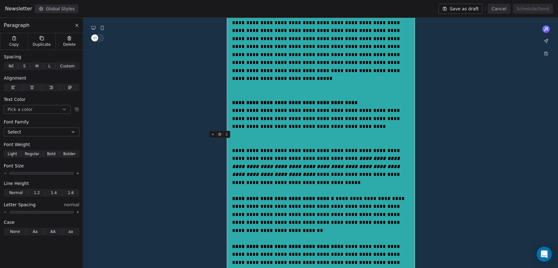
click at [247, 131] on div at bounding box center [320, 139] width 177 height 16
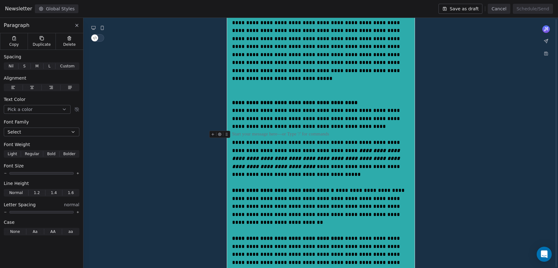
scroll to position [279, 0]
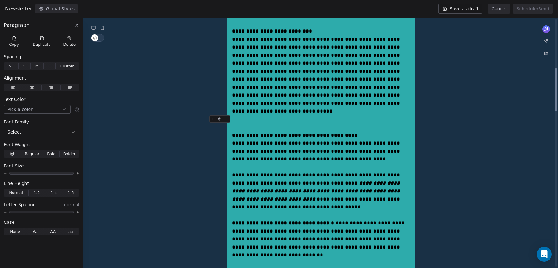
click at [248, 115] on div at bounding box center [320, 123] width 177 height 16
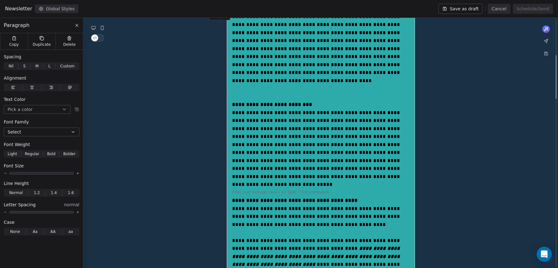
scroll to position [205, 0]
click at [250, 85] on div at bounding box center [320, 93] width 177 height 16
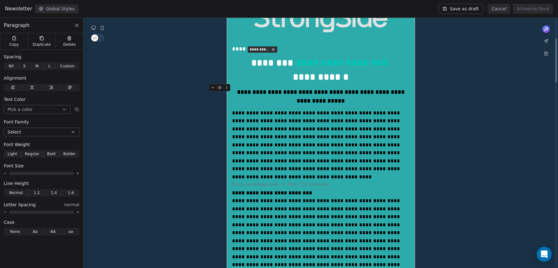
scroll to position [108, 0]
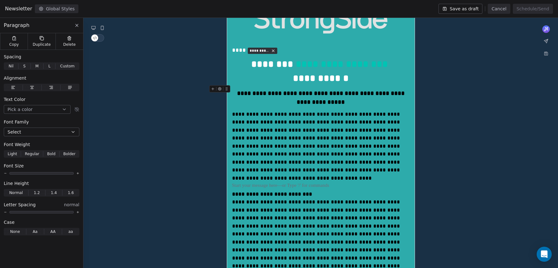
click at [335, 103] on div "**********" at bounding box center [321, 98] width 170 height 18
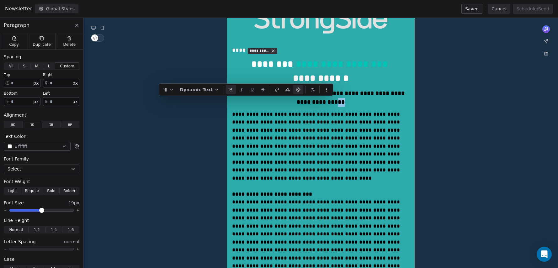
drag, startPoint x: 339, startPoint y: 101, endPoint x: 324, endPoint y: 101, distance: 15.7
click at [344, 100] on div "**********" at bounding box center [321, 98] width 170 height 18
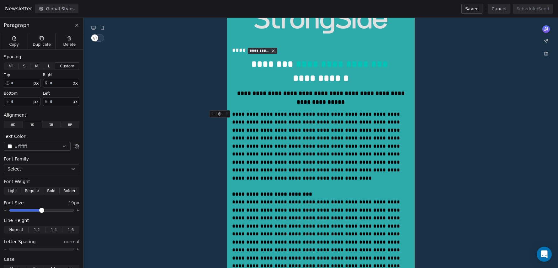
click at [336, 120] on span "**********" at bounding box center [316, 146] width 169 height 69
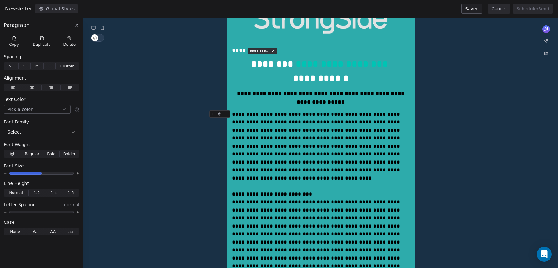
click at [336, 172] on div "**********" at bounding box center [320, 146] width 177 height 72
click at [330, 199] on span "**********" at bounding box center [316, 237] width 169 height 77
click at [318, 205] on div "**********" at bounding box center [320, 238] width 177 height 80
click at [311, 155] on span "**********" at bounding box center [316, 146] width 169 height 69
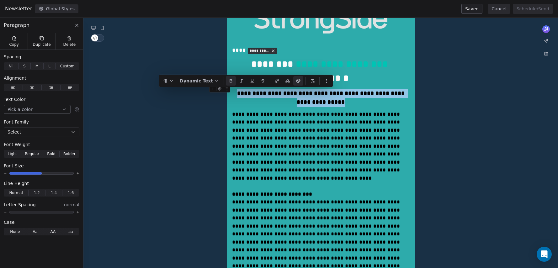
drag, startPoint x: 333, startPoint y: 105, endPoint x: 238, endPoint y: 94, distance: 96.3
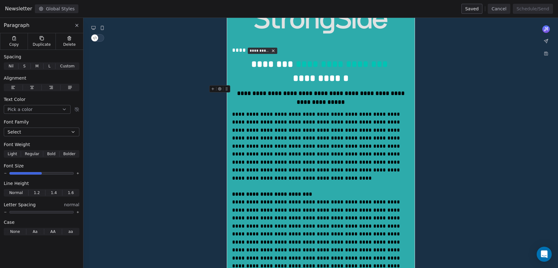
drag, startPoint x: 40, startPoint y: 172, endPoint x: 35, endPoint y: 173, distance: 5.4
click at [35, 173] on div at bounding box center [42, 173] width 76 height 4
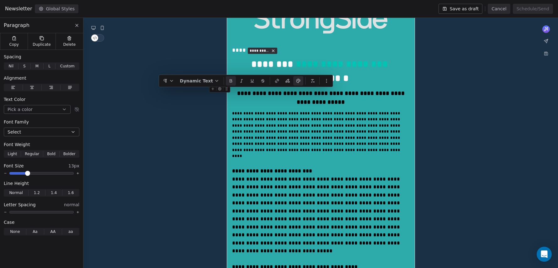
click at [27, 174] on span at bounding box center [41, 173] width 64 height 3
click at [312, 120] on span "**********" at bounding box center [316, 134] width 169 height 47
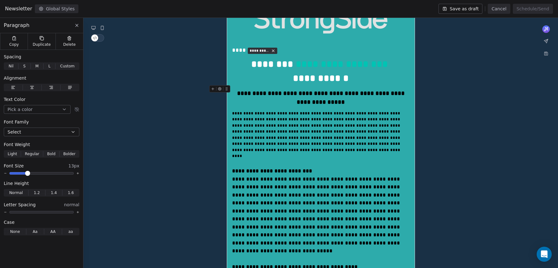
click at [323, 105] on strong "**********" at bounding box center [321, 97] width 169 height 15
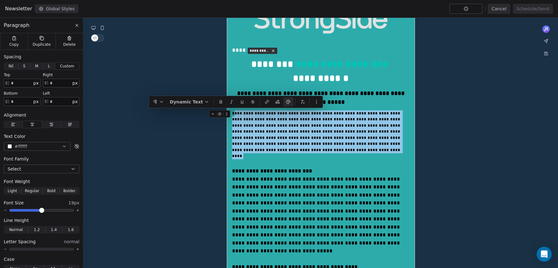
drag, startPoint x: 323, startPoint y: 141, endPoint x: 233, endPoint y: 113, distance: 94.5
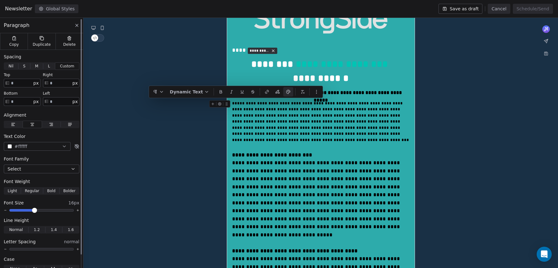
click at [34, 208] on span at bounding box center [35, 210] width 4 height 4
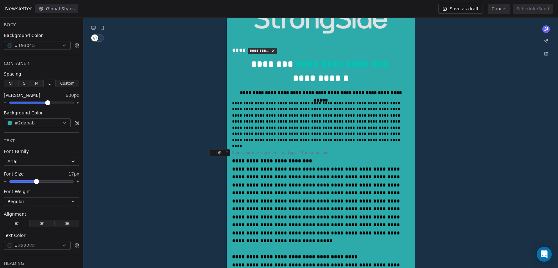
click at [250, 149] on div at bounding box center [320, 153] width 177 height 8
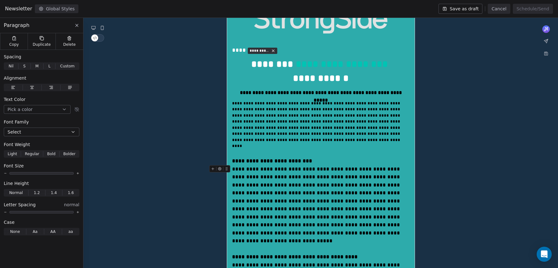
click at [267, 175] on div "**********" at bounding box center [320, 205] width 177 height 80
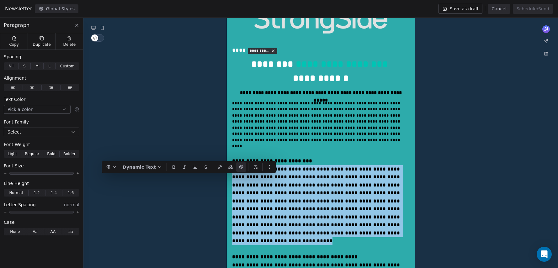
click at [267, 175] on div "**********" at bounding box center [320, 205] width 177 height 80
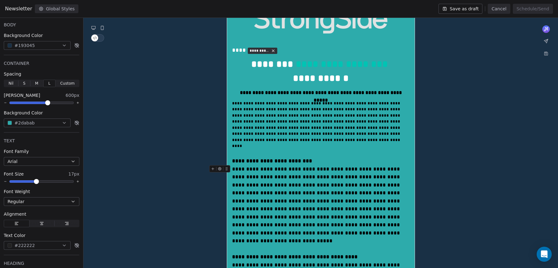
click at [465, 7] on button "Save as draft" at bounding box center [460, 9] width 44 height 10
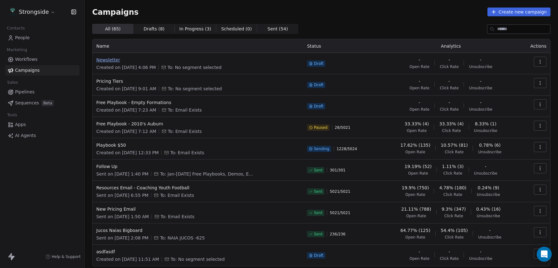
click at [111, 61] on span "Newsletter" at bounding box center [197, 60] width 203 height 6
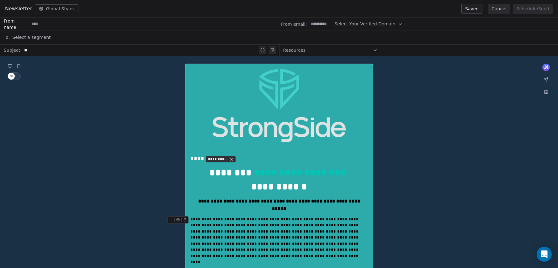
click at [208, 217] on span "**********" at bounding box center [274, 240] width 169 height 47
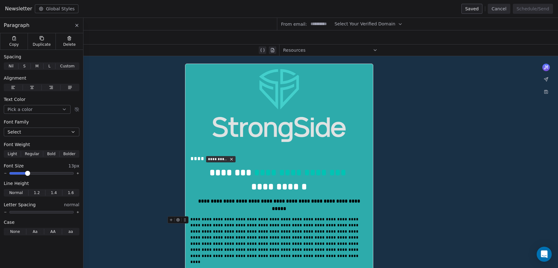
click at [215, 223] on span "**********" at bounding box center [274, 240] width 169 height 47
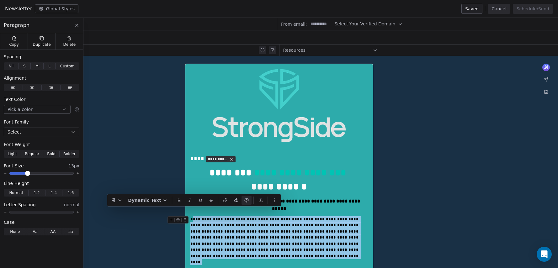
drag, startPoint x: 283, startPoint y: 242, endPoint x: 191, endPoint y: 213, distance: 96.8
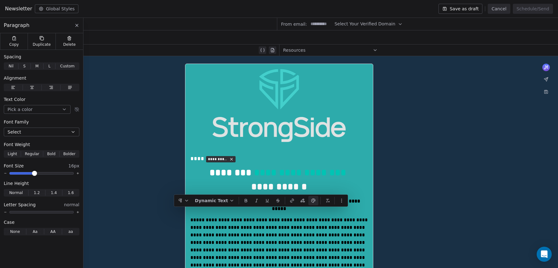
click at [33, 174] on span at bounding box center [35, 173] width 4 height 4
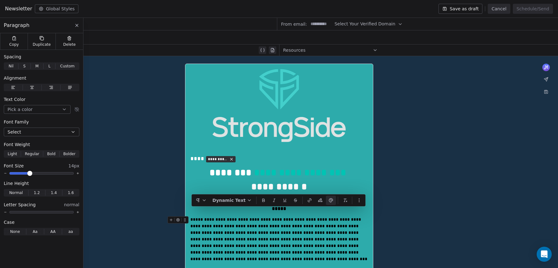
click at [28, 172] on span at bounding box center [30, 173] width 4 height 4
click at [42, 112] on button "Pick a color" at bounding box center [37, 109] width 67 height 9
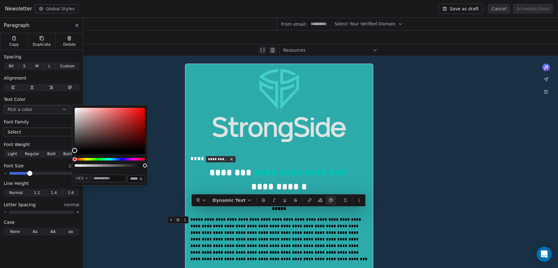
click at [42, 112] on button "Pick a color" at bounding box center [37, 109] width 67 height 9
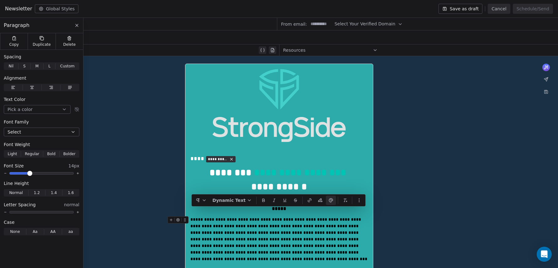
click at [46, 129] on button "Select" at bounding box center [42, 132] width 76 height 9
type input "***"
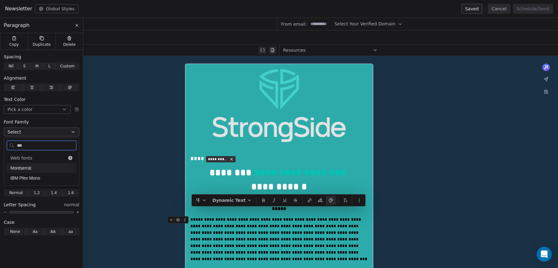
click at [27, 169] on span "Montserrat" at bounding box center [41, 168] width 62 height 6
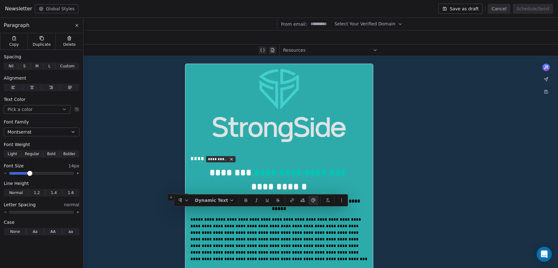
click at [54, 10] on button "Global Styles" at bounding box center [57, 8] width 44 height 9
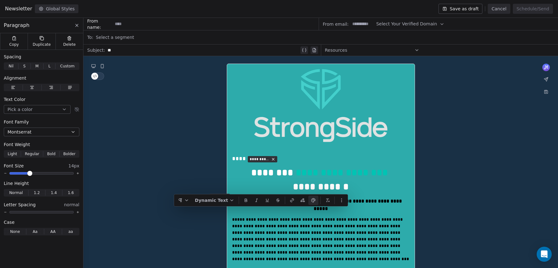
click at [77, 23] on icon at bounding box center [76, 25] width 5 height 5
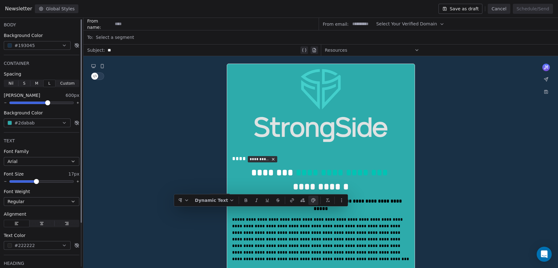
scroll to position [4, 0]
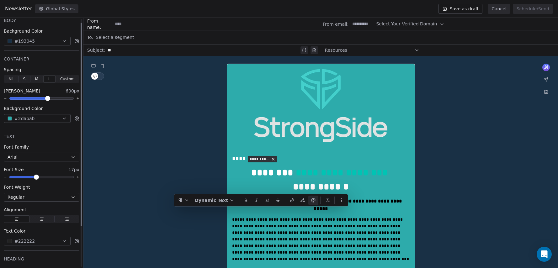
click at [44, 158] on button "Arial" at bounding box center [42, 157] width 76 height 9
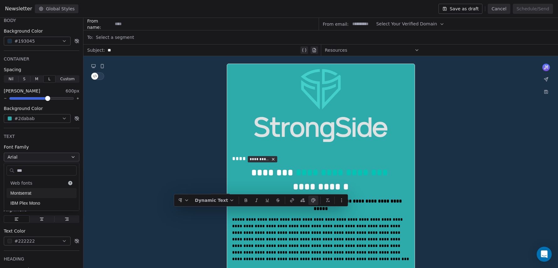
type input "***"
click at [38, 193] on span "Montserrat" at bounding box center [41, 193] width 62 height 6
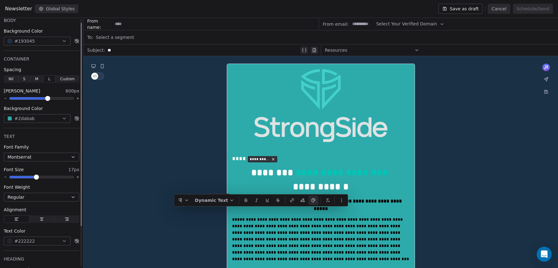
click at [51, 130] on div "TEXT Font Family Montserrat Font Size 17px Font Weight Regular Alignment Text C…" at bounding box center [41, 189] width 83 height 120
click at [52, 120] on button "#2dabab" at bounding box center [37, 118] width 67 height 9
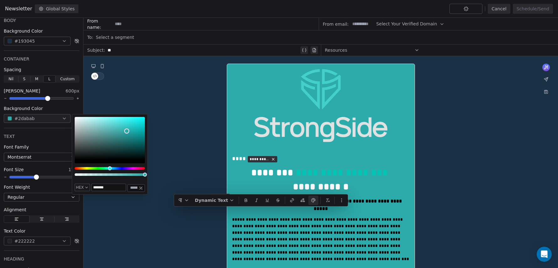
click at [110, 188] on input "*******" at bounding box center [109, 187] width 34 height 7
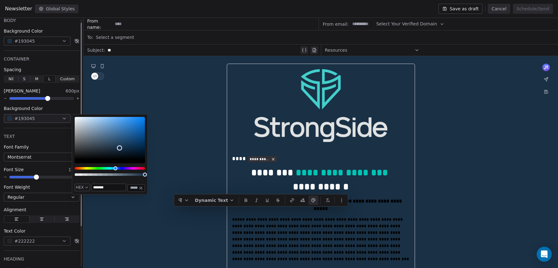
type input "*******"
click at [44, 40] on button "#193045" at bounding box center [37, 41] width 67 height 9
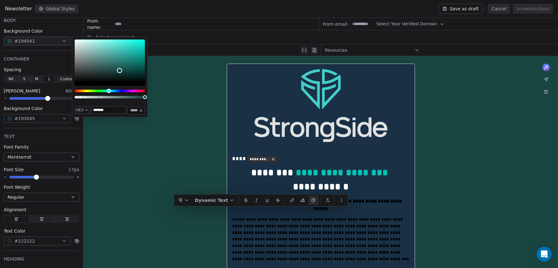
click at [109, 90] on div "Hue" at bounding box center [110, 91] width 70 height 3
type input "*******"
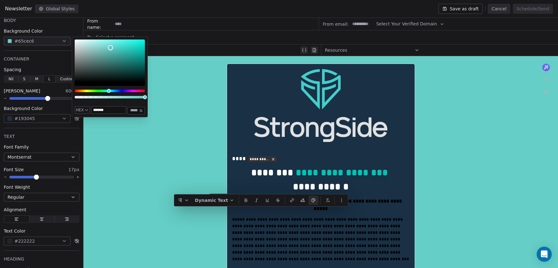
click at [110, 48] on div "Color" at bounding box center [110, 60] width 70 height 43
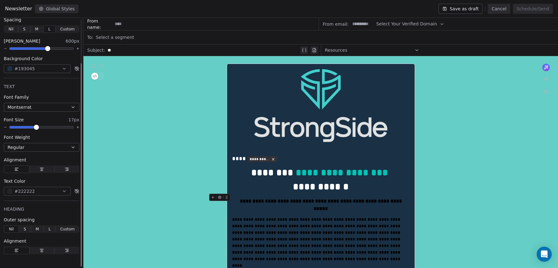
scroll to position [54, 0]
click at [64, 192] on icon "button" at bounding box center [64, 191] width 3 height 1
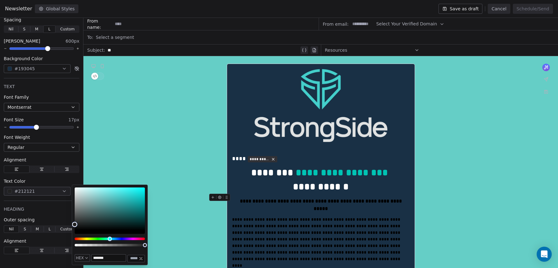
click at [110, 239] on div "Hue" at bounding box center [110, 239] width 70 height 3
type input "*******"
click at [124, 191] on div "Color" at bounding box center [110, 208] width 70 height 43
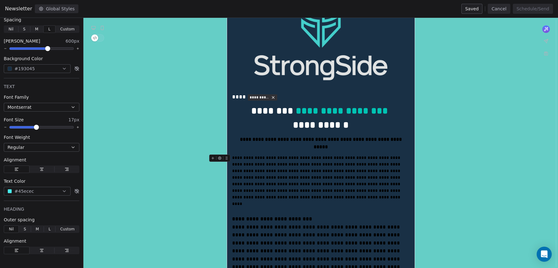
scroll to position [0, 0]
